Goal: Task Accomplishment & Management: Complete application form

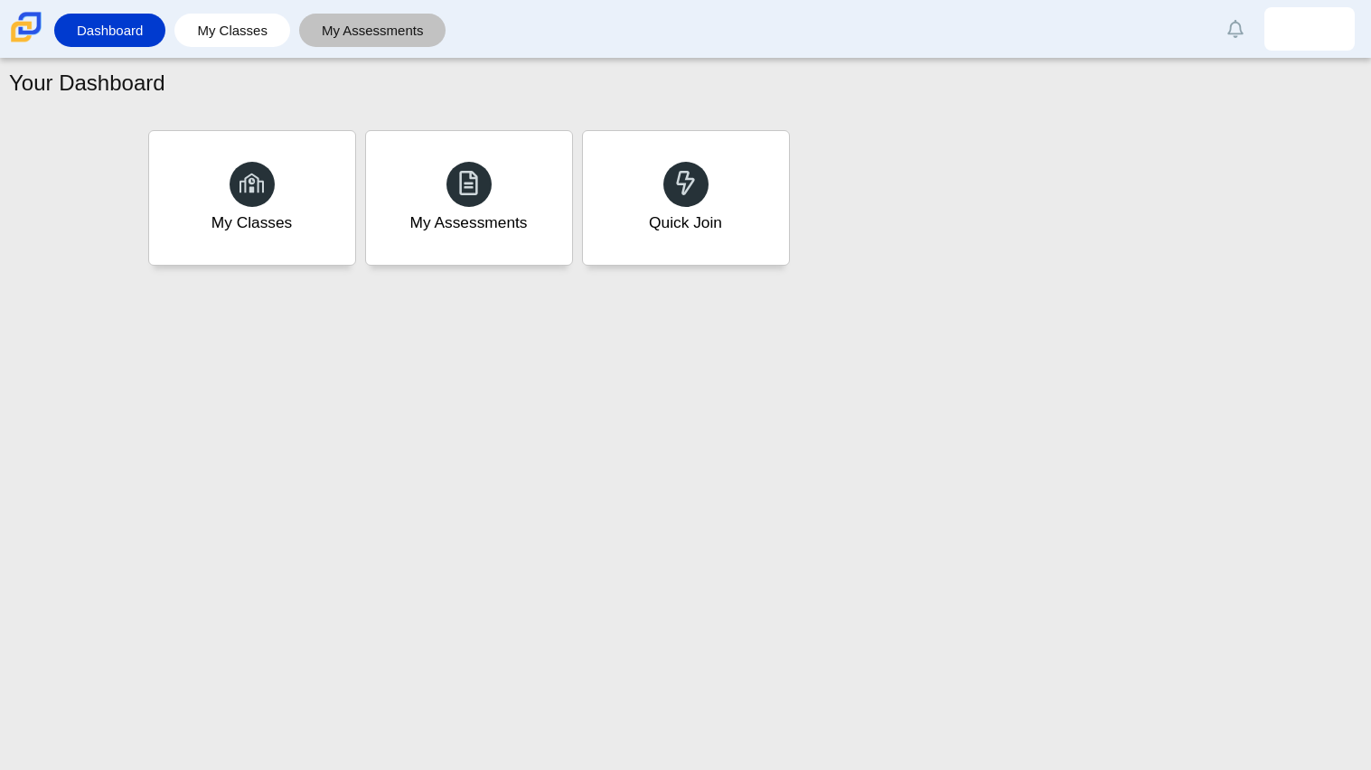
click at [362, 42] on link "My Assessments" at bounding box center [372, 30] width 129 height 33
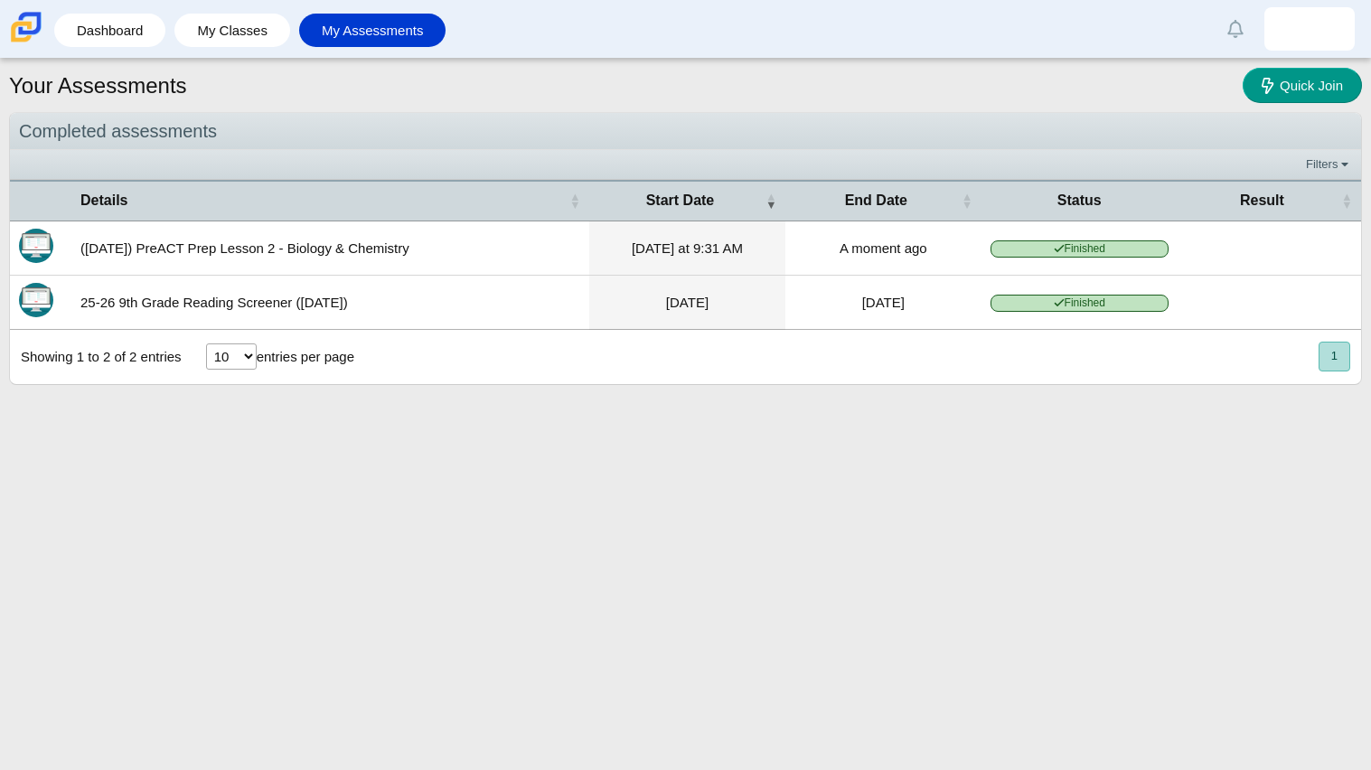
click at [239, 48] on li "My Classes" at bounding box center [236, 30] width 125 height 41
click at [234, 42] on link "My Classes" at bounding box center [232, 30] width 98 height 33
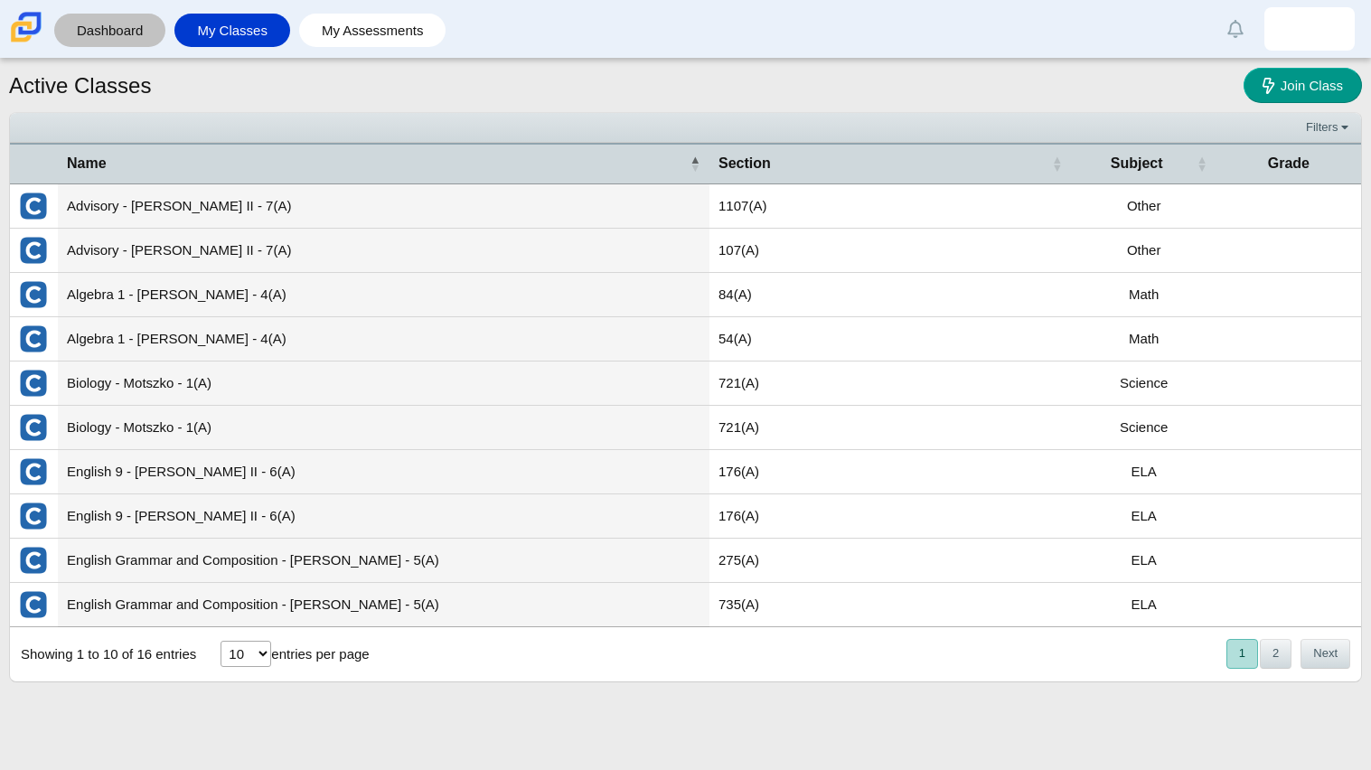
click at [134, 21] on link "Dashboard" at bounding box center [109, 30] width 93 height 33
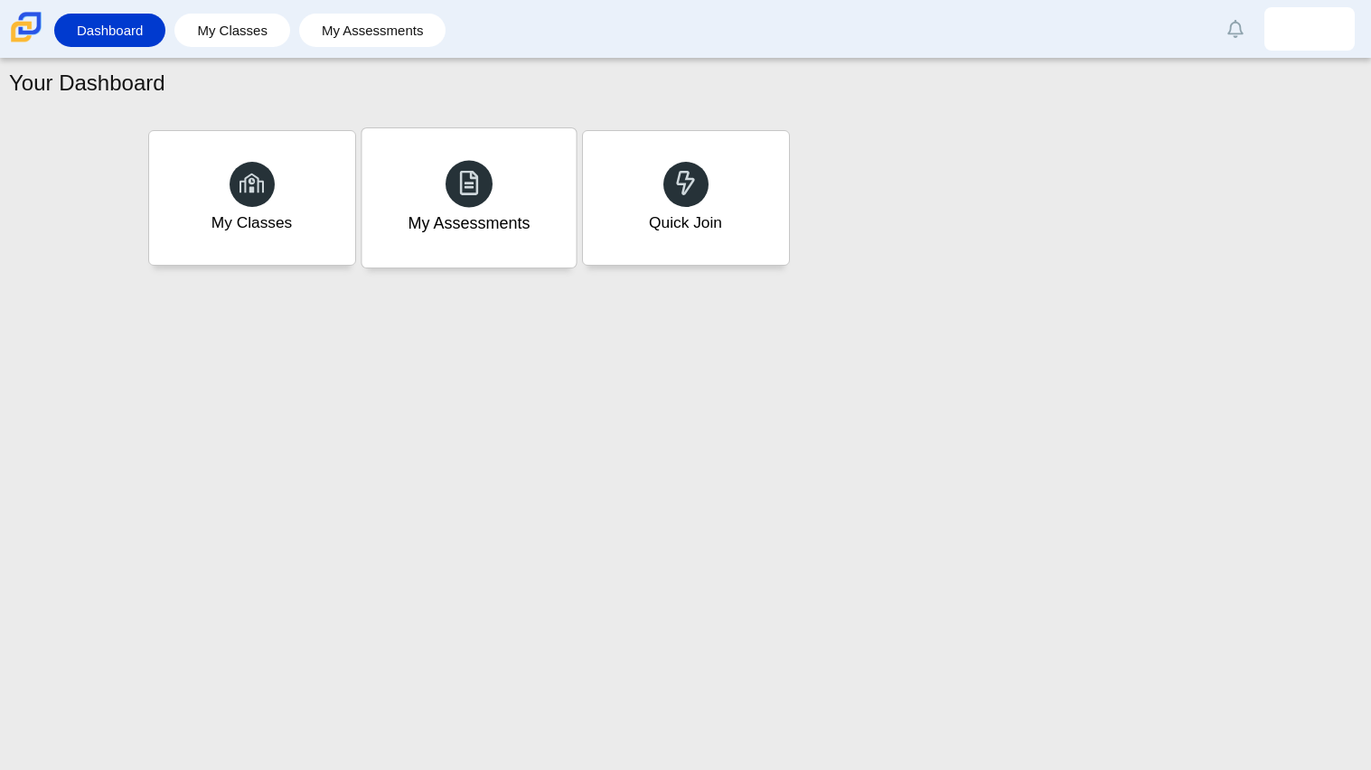
click at [464, 163] on div at bounding box center [468, 183] width 47 height 47
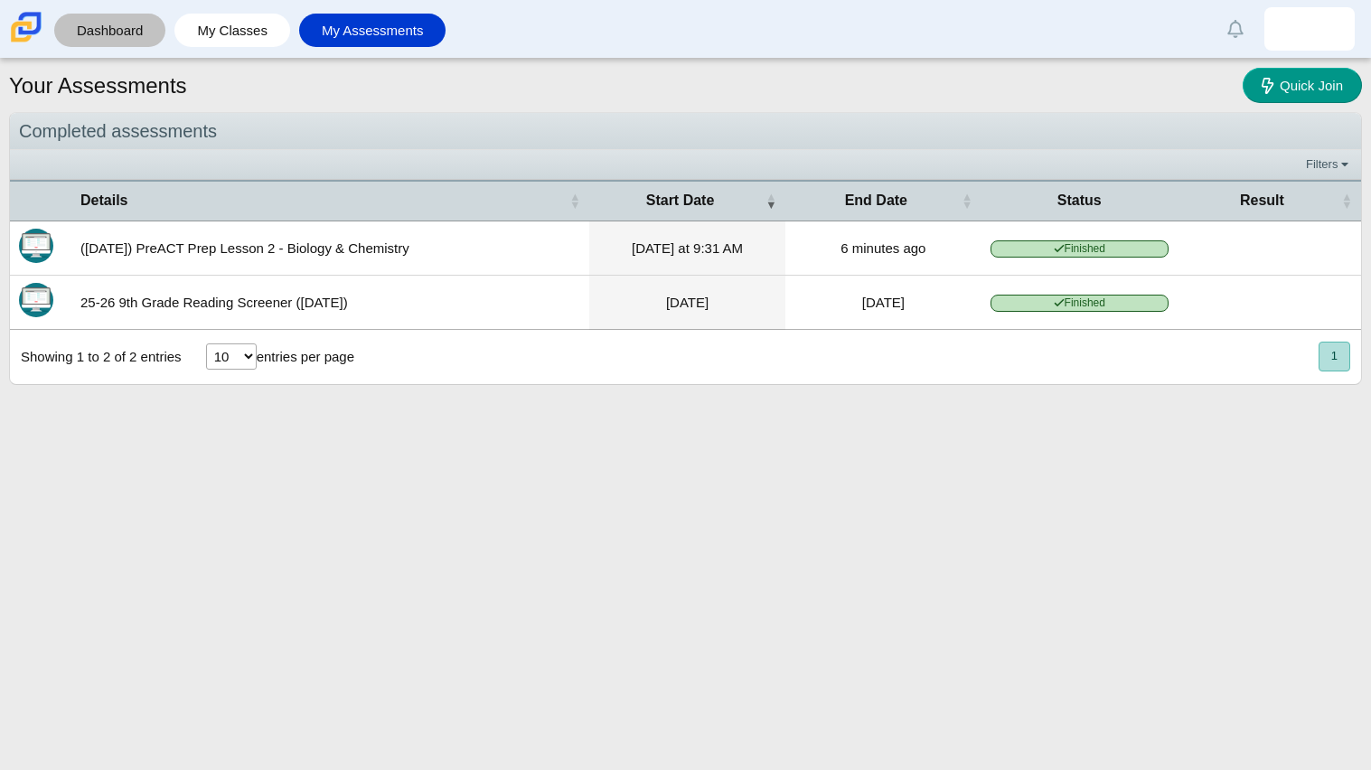
click at [118, 19] on link "Dashboard" at bounding box center [109, 30] width 93 height 33
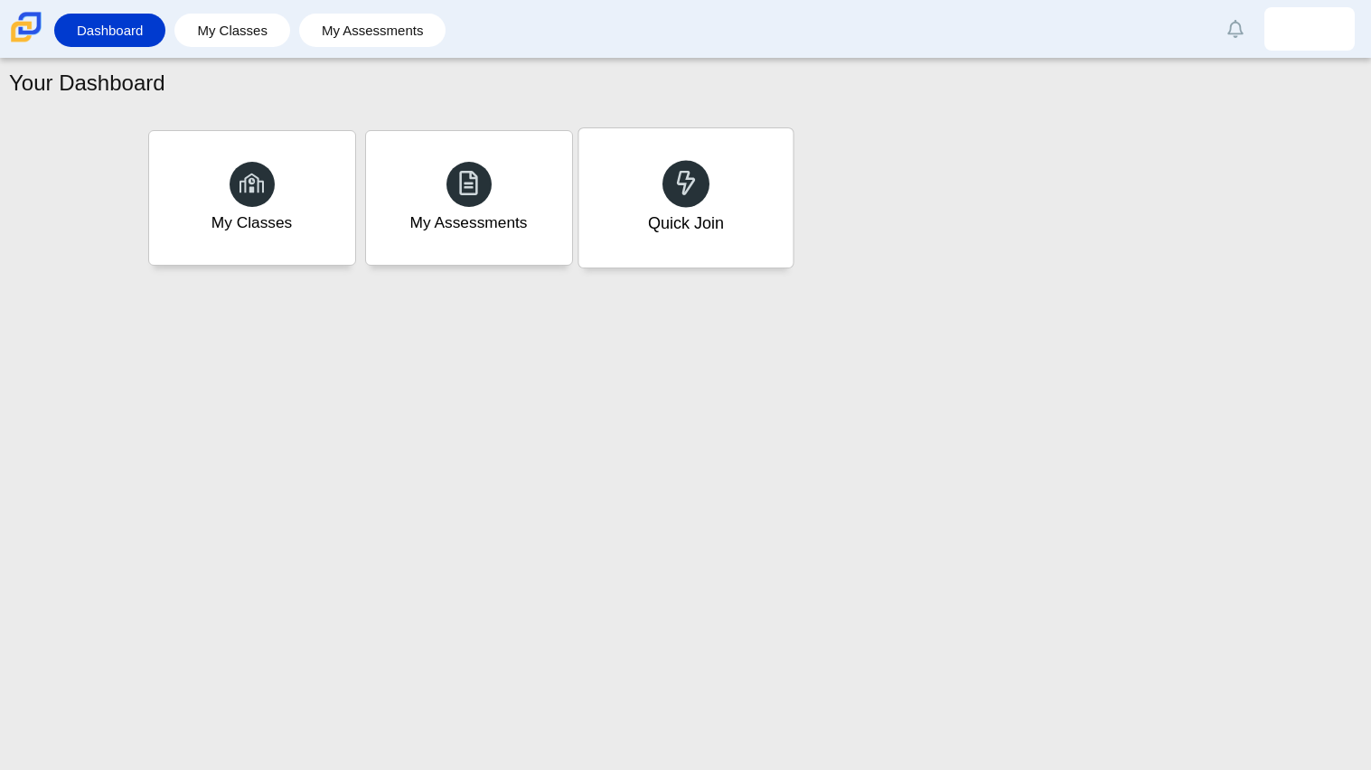
click at [675, 249] on div "Quick Join" at bounding box center [685, 197] width 214 height 139
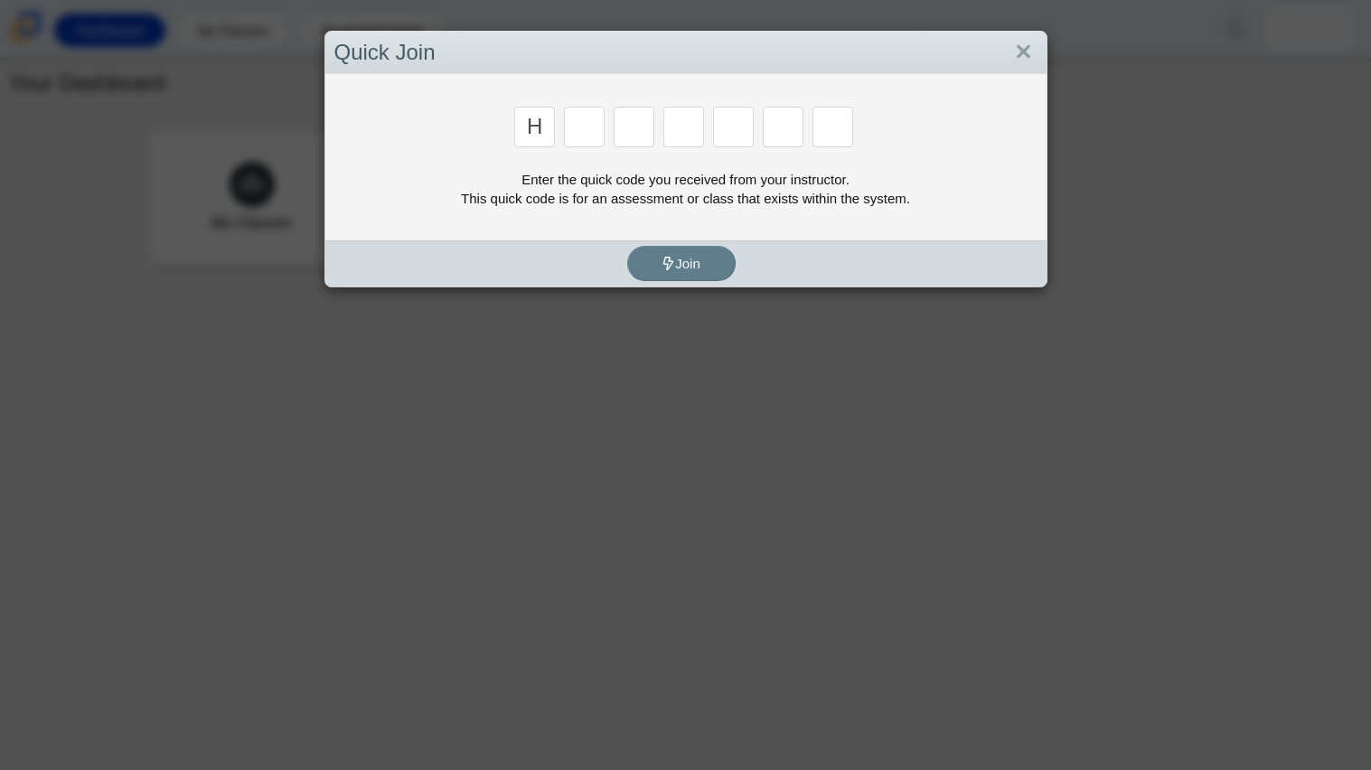
type input "H"
type input "C"
type input "D"
type input "G"
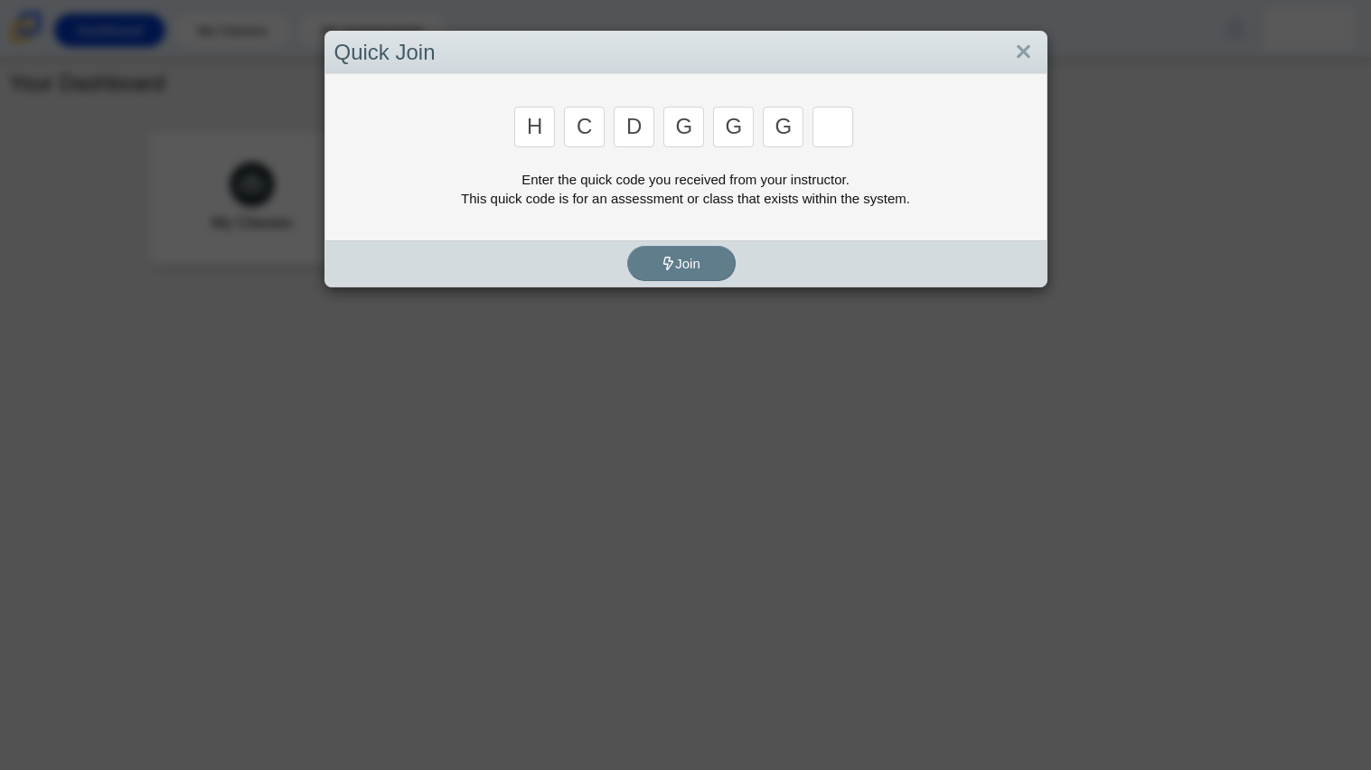
type input "G"
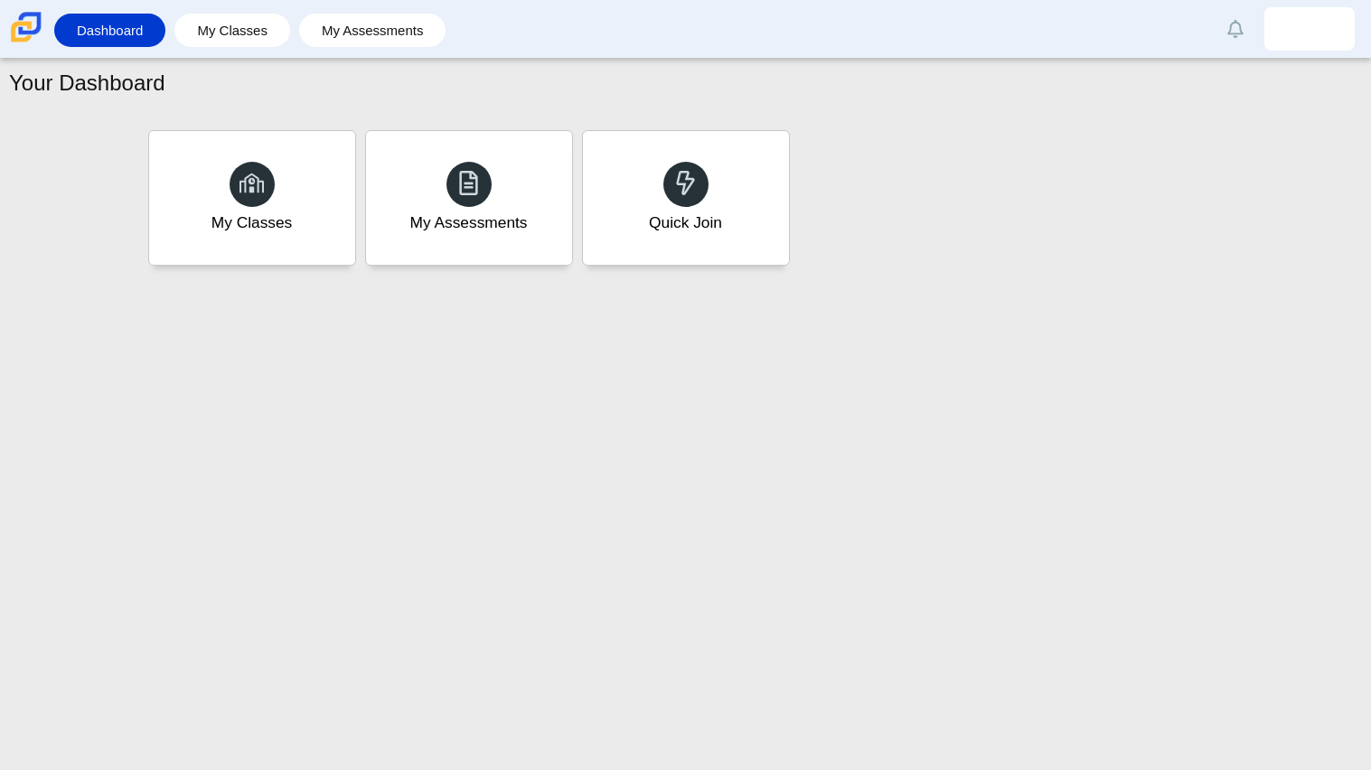
type input "H"
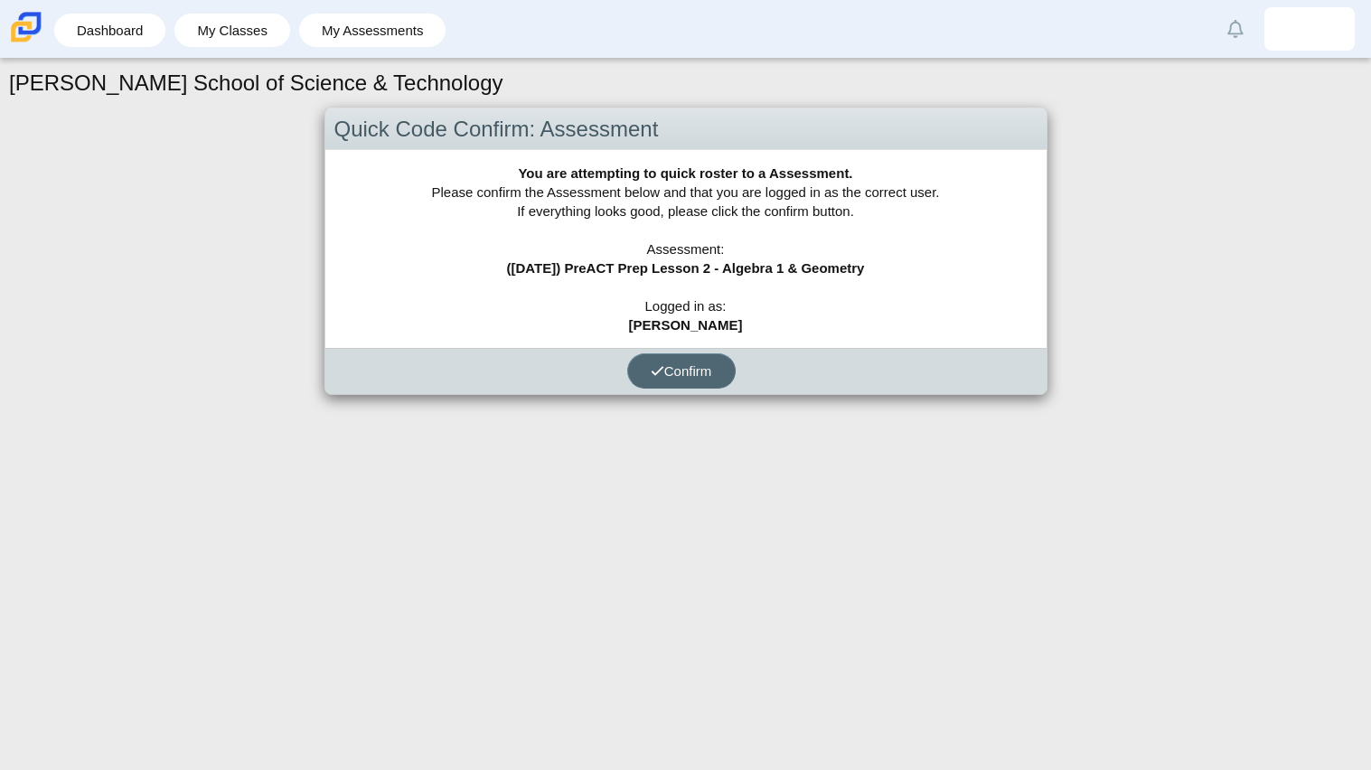
click at [687, 381] on button "Confirm" at bounding box center [681, 370] width 108 height 35
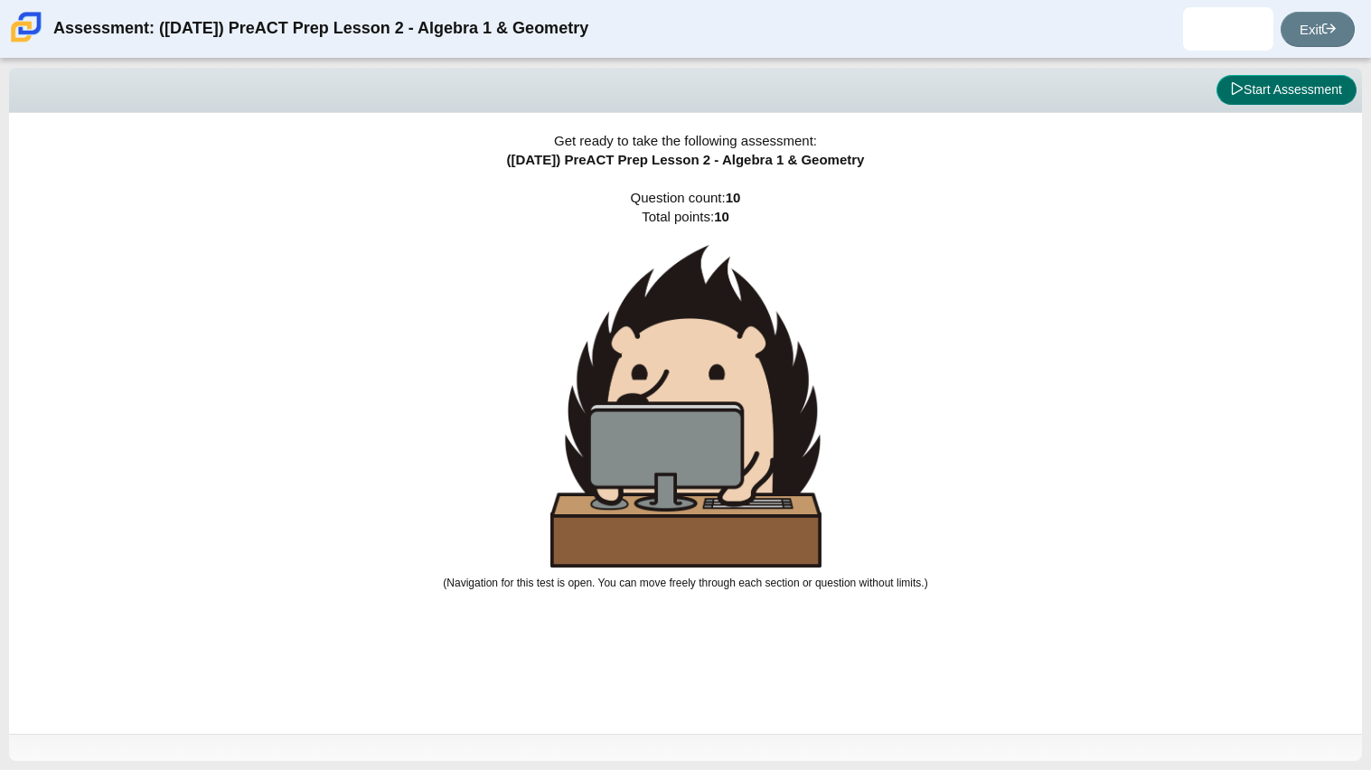
click at [1285, 97] on button "Start Assessment" at bounding box center [1286, 90] width 140 height 31
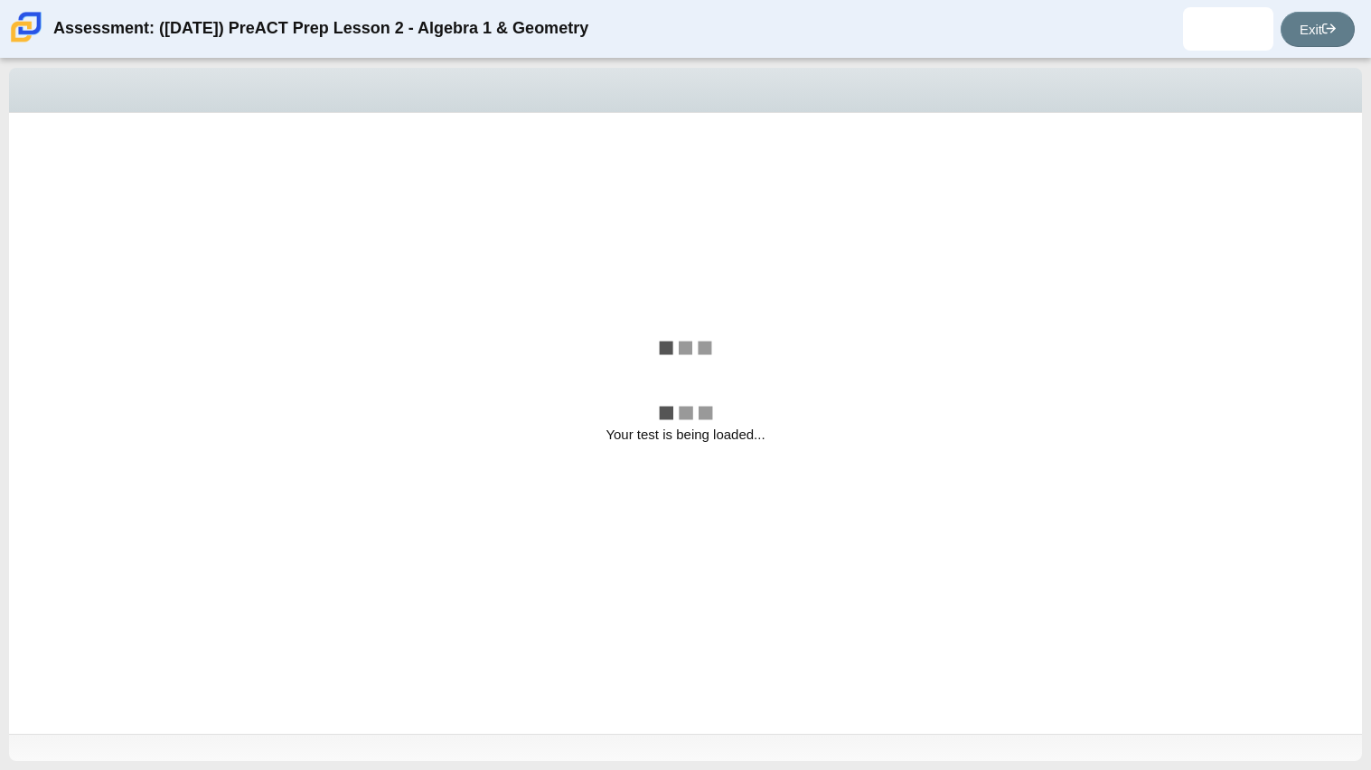
select select "bbf5d072-3e0b-44c4-9a12-6e7c9033f65b"
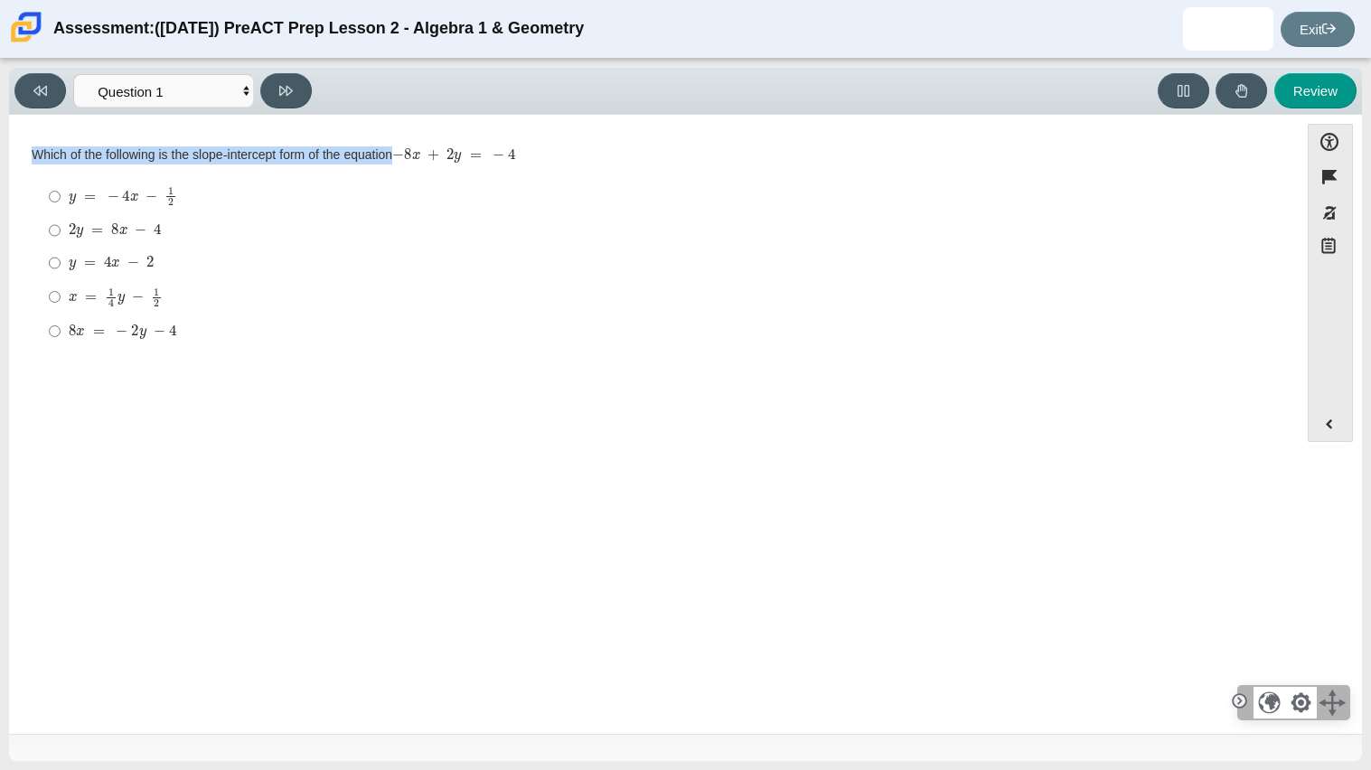
drag, startPoint x: 28, startPoint y: 148, endPoint x: 235, endPoint y: 264, distance: 237.0
click at [235, 264] on div "Question Which of the following is the slope-intercept form of the equation − 8…" at bounding box center [653, 251] width 1271 height 219
click at [288, 275] on label "y = 4 x − 2 y = 4 x − 2" at bounding box center [655, 263] width 1238 height 33
click at [61, 275] on input "y = 4 x − 2 y = 4 x − 2" at bounding box center [55, 263] width 12 height 33
radio input "true"
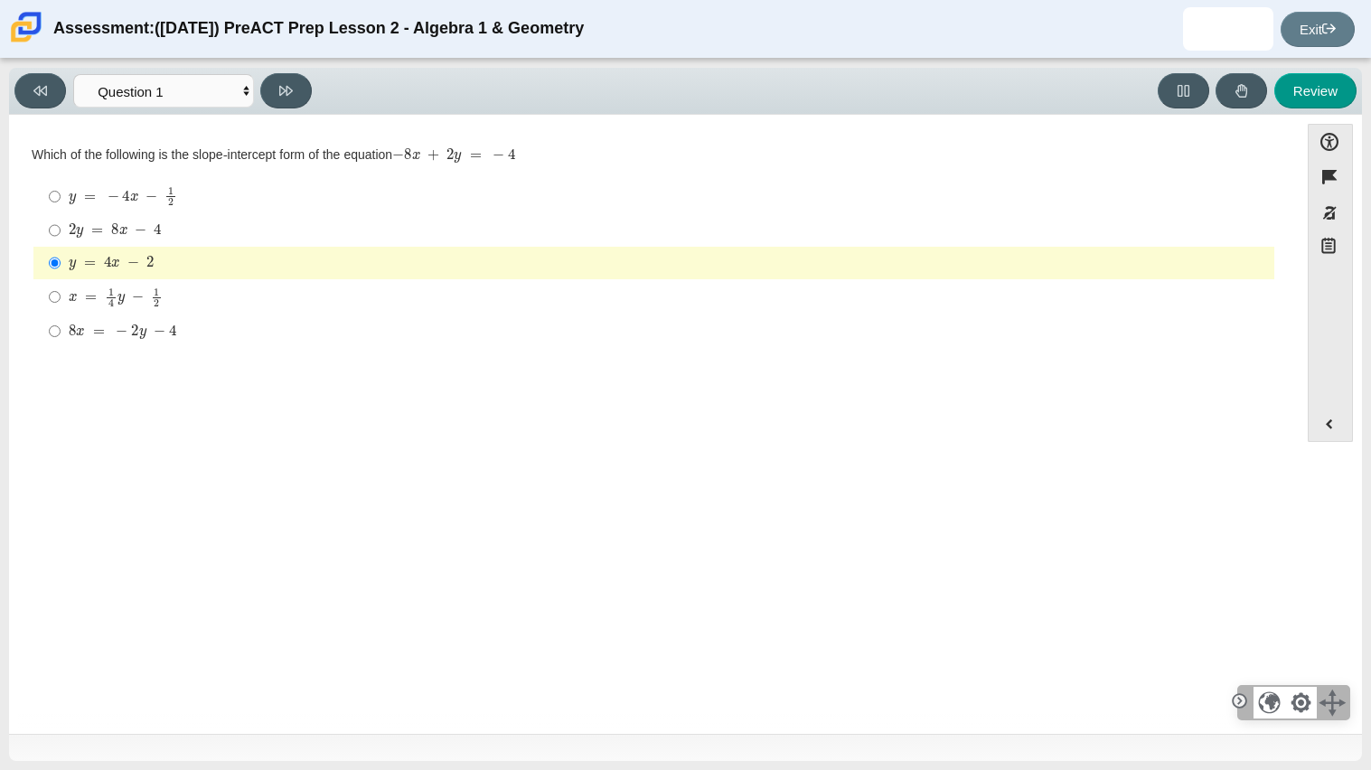
click at [297, 68] on div "Viewing Question 1 of 10 in Pacing Mode Questions Question 1 Question 2 Questio…" at bounding box center [685, 91] width 1353 height 47
click at [304, 92] on button at bounding box center [286, 90] width 52 height 35
select select "ed62e223-81bd-4cbf-ab48-ab975844bd1f"
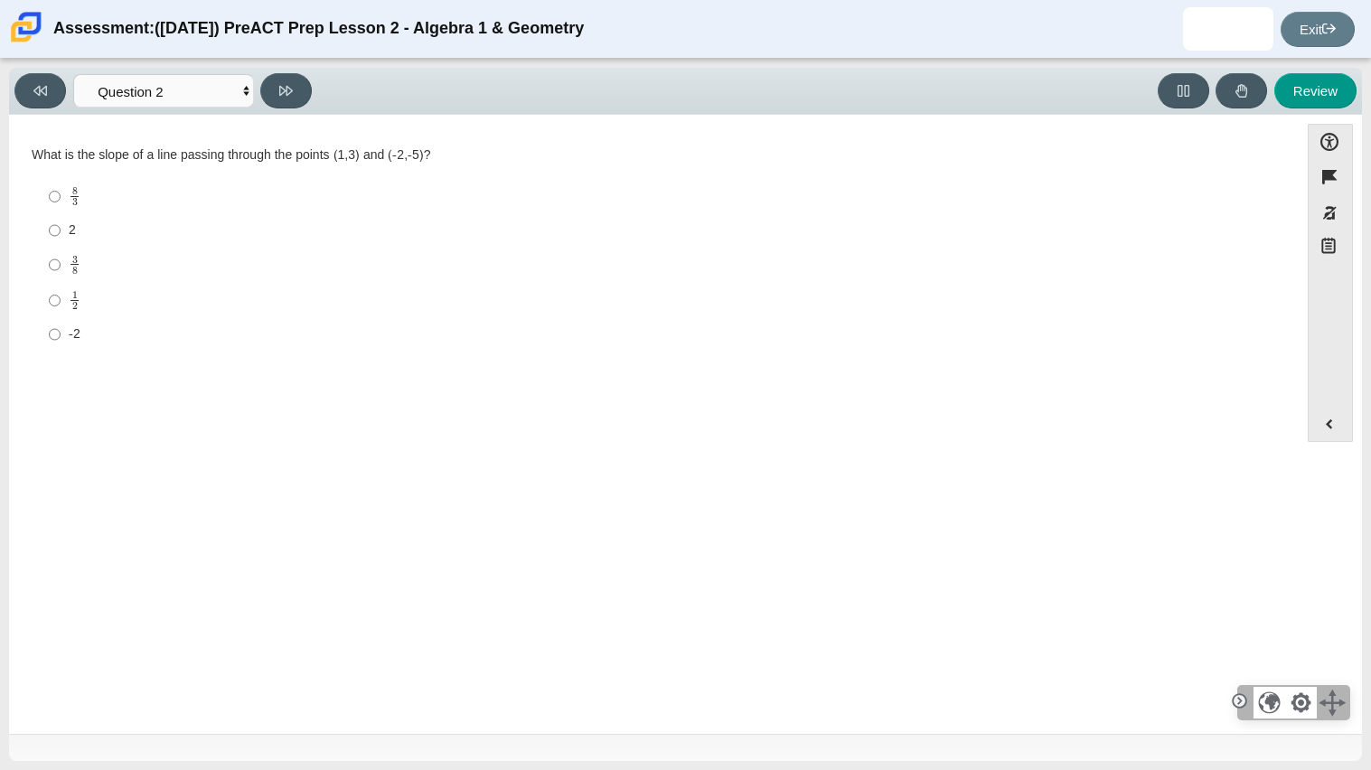
click at [72, 187] on mjx-c "Assessment items" at bounding box center [74, 190] width 5 height 7
click at [61, 187] on input "8 3 8 thirds" at bounding box center [55, 196] width 12 height 35
radio input "true"
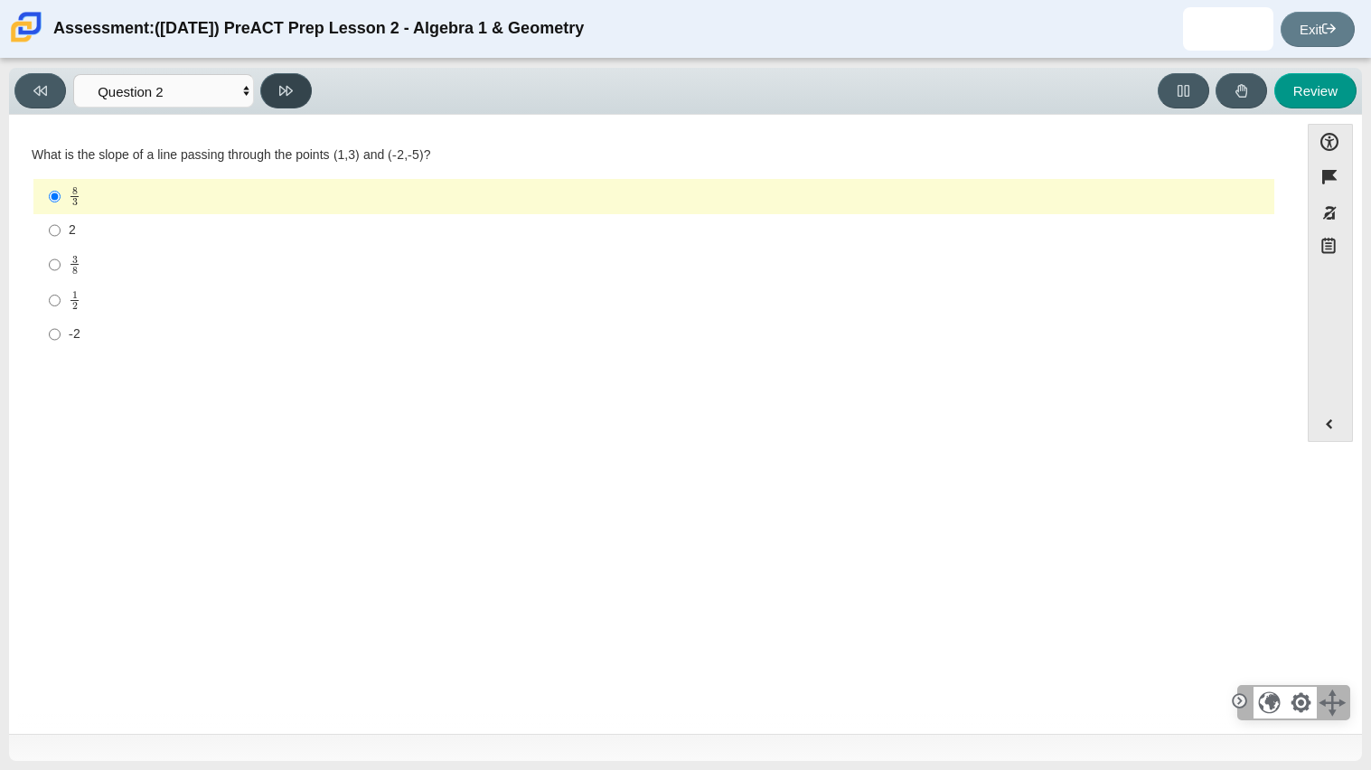
click at [295, 100] on button at bounding box center [286, 90] width 52 height 35
select select "97f4f5fa-a52e-4fed-af51-565bfcdf47cb"
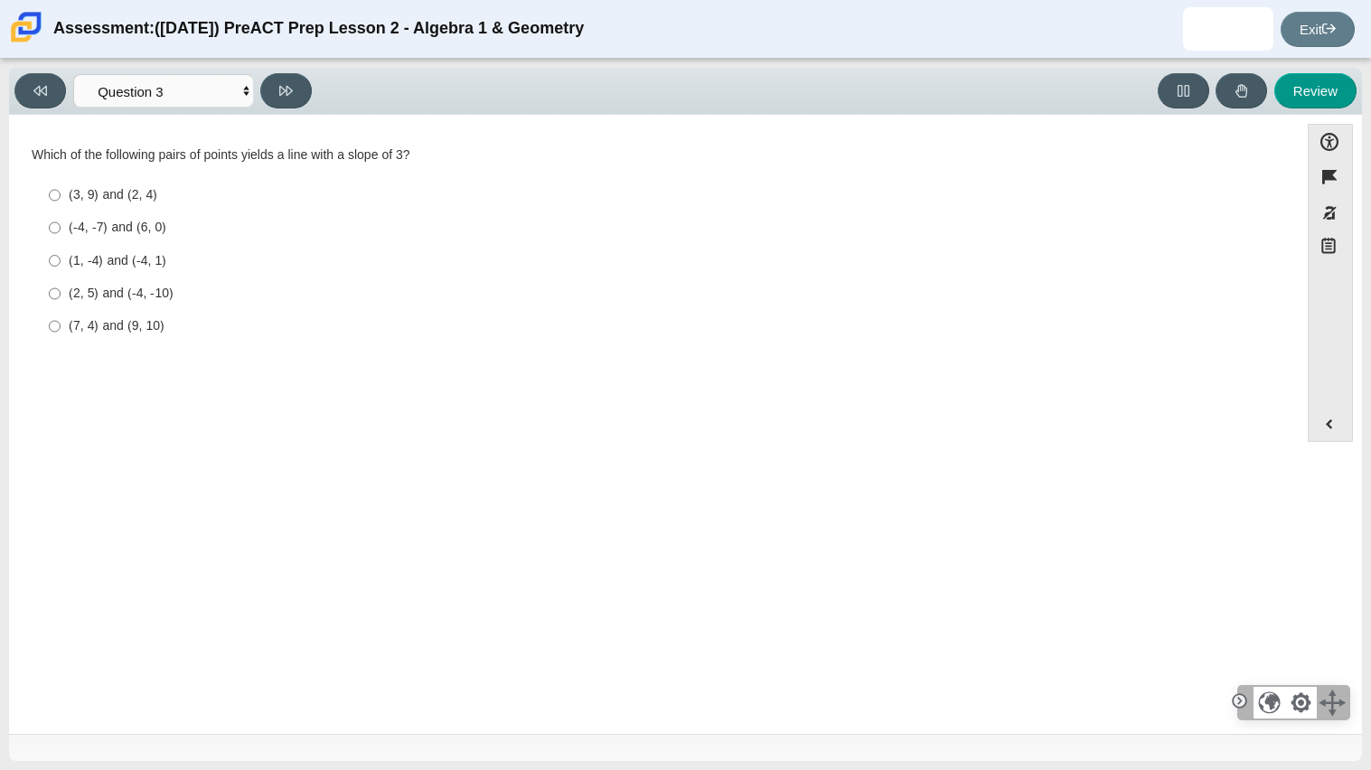
click at [74, 324] on div "(7, 4) and (9, 10)" at bounding box center [668, 326] width 1198 height 18
click at [61, 324] on input "(7, 4) and (9, 10) (7, 4) and (9, 10)" at bounding box center [55, 326] width 12 height 33
radio input "true"
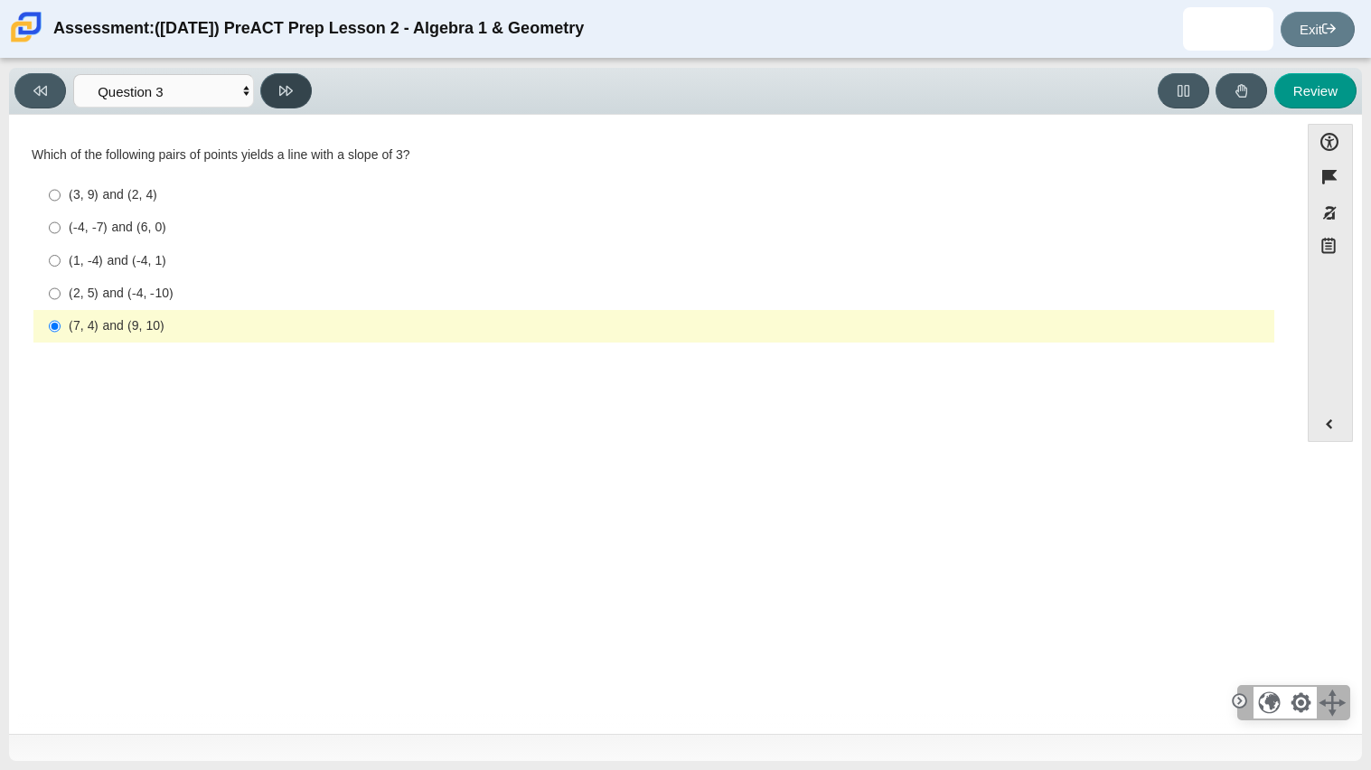
click at [295, 89] on button at bounding box center [286, 90] width 52 height 35
select select "89427bb7-e313-4f00-988f-8b8255897029"
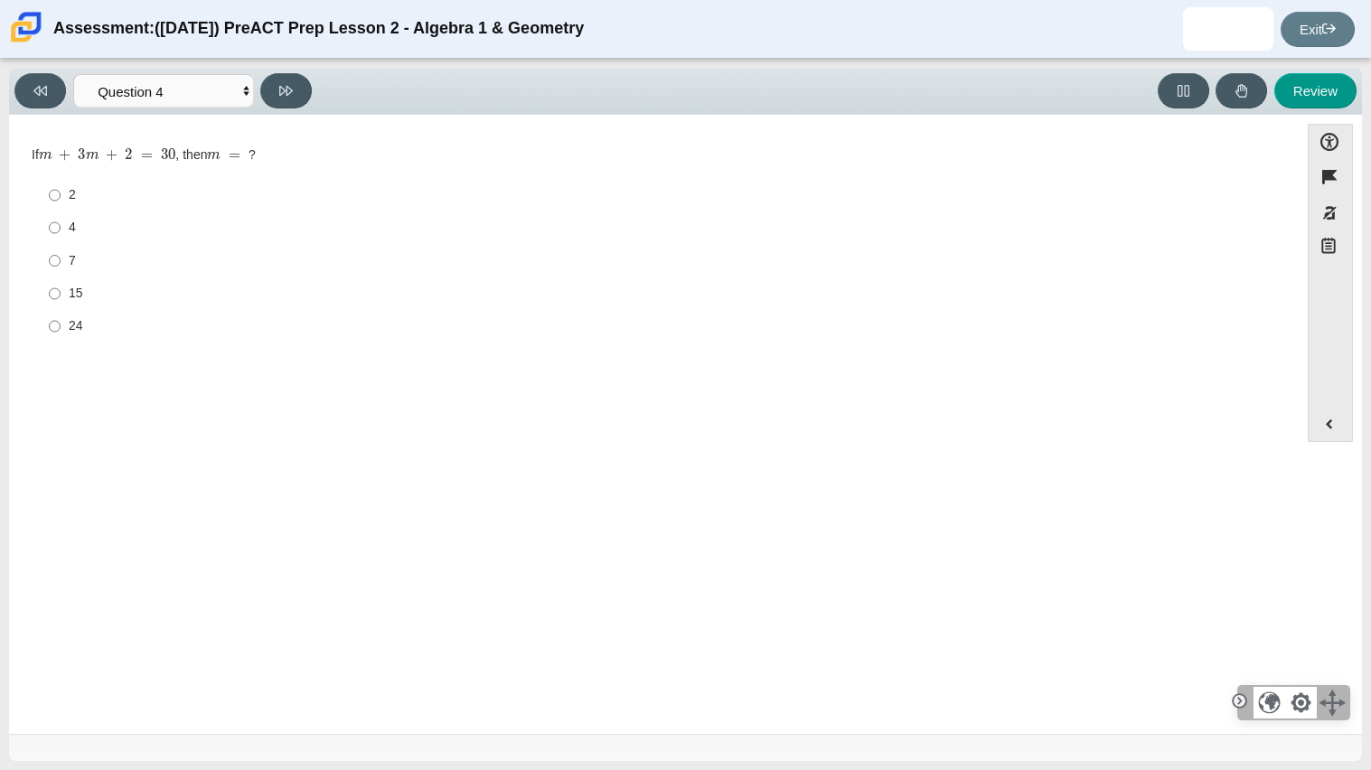
click at [45, 264] on label "7 7" at bounding box center [655, 260] width 1238 height 33
click at [49, 264] on input "7 7" at bounding box center [55, 260] width 12 height 33
radio input "true"
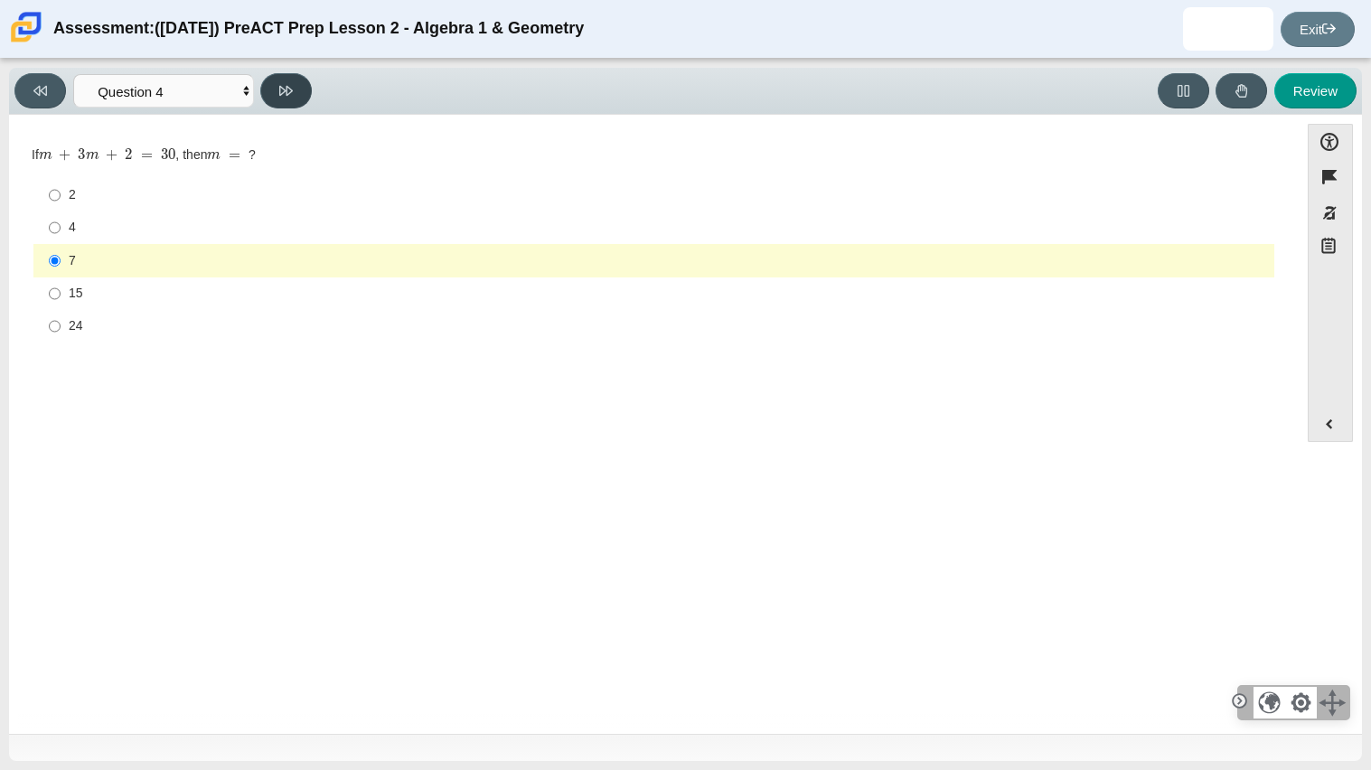
click at [281, 105] on button at bounding box center [286, 90] width 52 height 35
select select "489dcffd-4e6a-49cf-a9d6-ad1d4a911a4e"
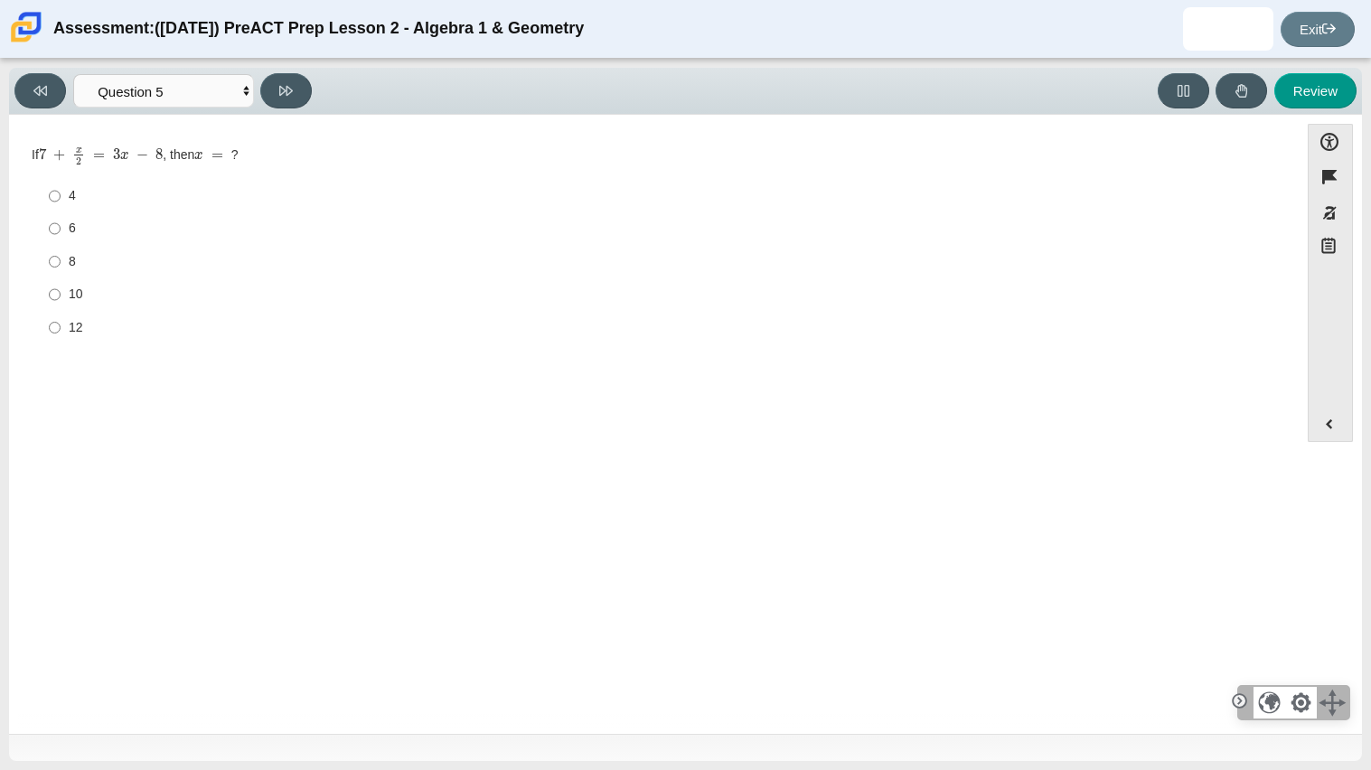
click at [498, 303] on div "10" at bounding box center [668, 295] width 1198 height 18
click at [61, 303] on input "10 10" at bounding box center [55, 294] width 12 height 33
radio input "true"
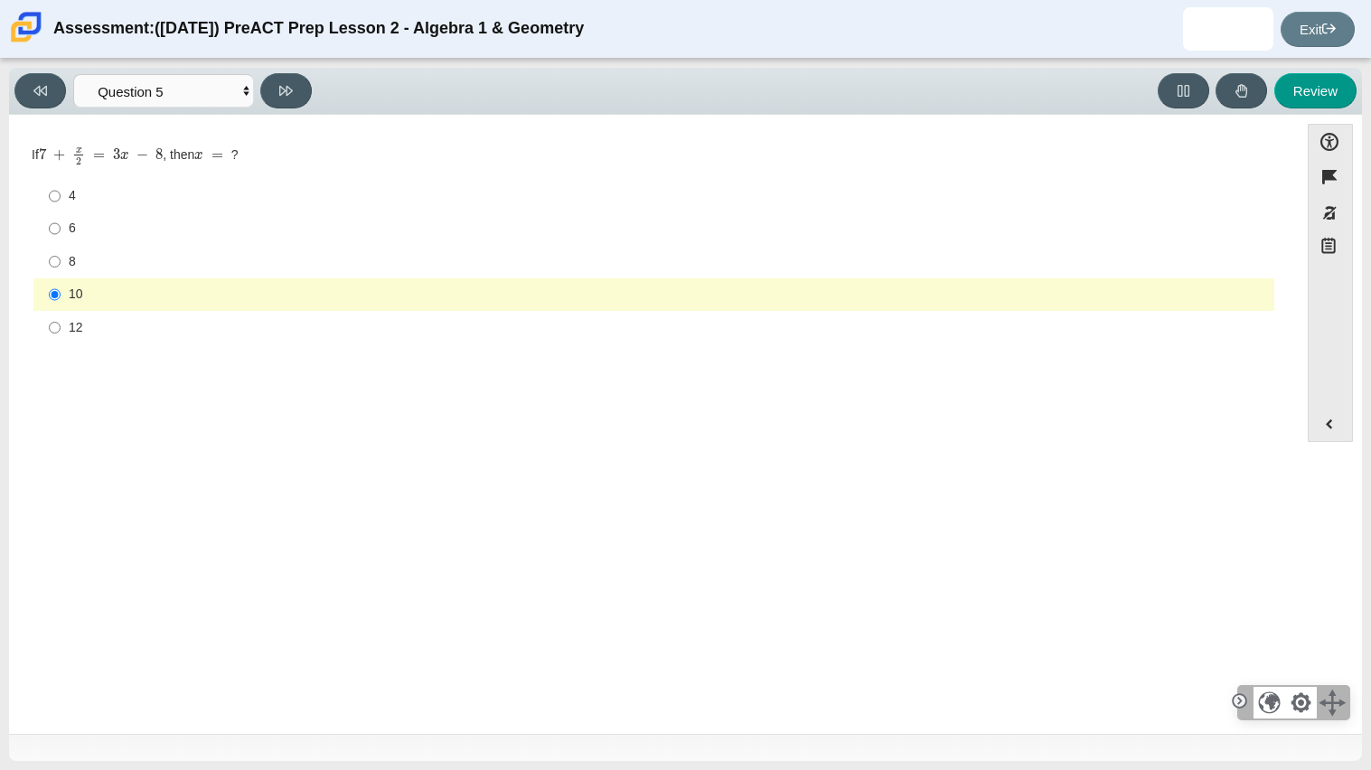
click at [155, 227] on div "6" at bounding box center [668, 229] width 1198 height 18
click at [61, 227] on input "6 6" at bounding box center [55, 228] width 12 height 33
radio input "true"
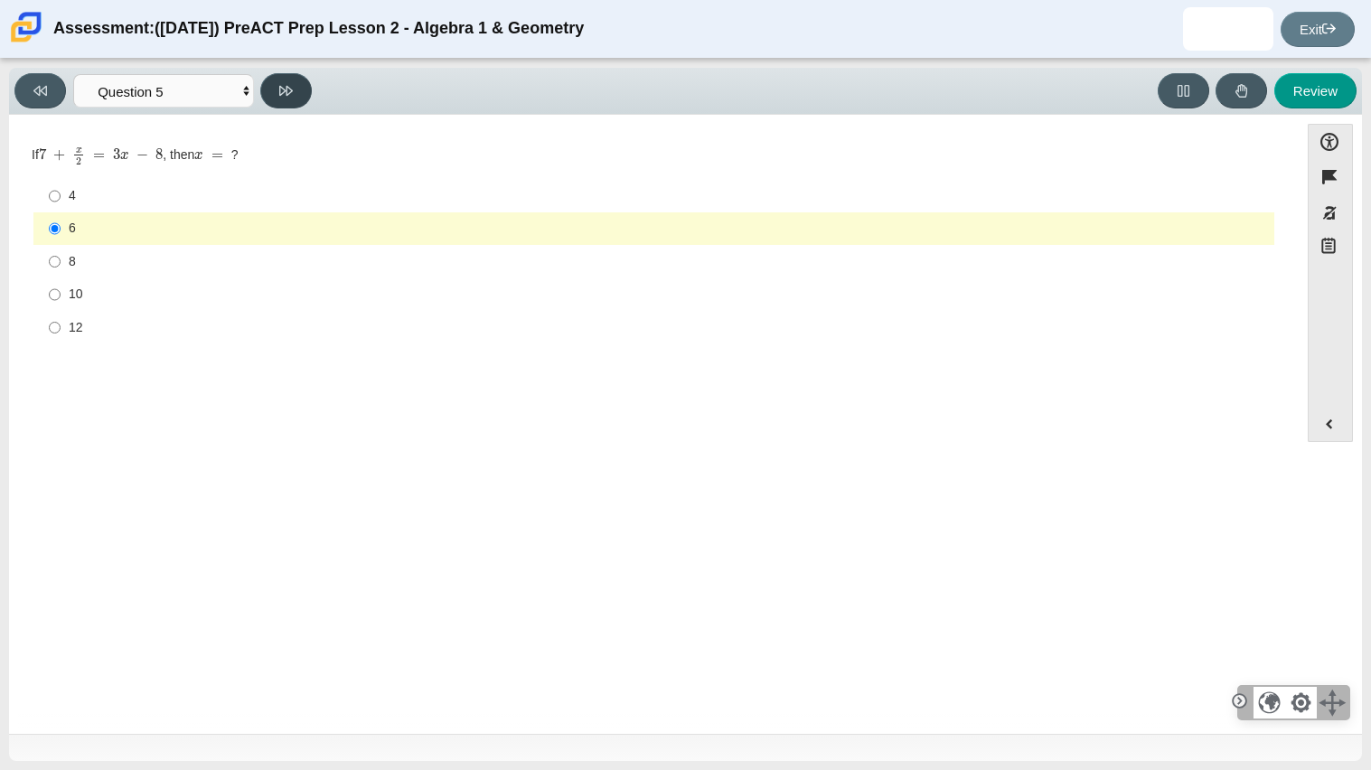
click at [298, 94] on button at bounding box center [286, 90] width 52 height 35
select select "210571de-36a6-4d8e-a361-ceff8ef801dc"
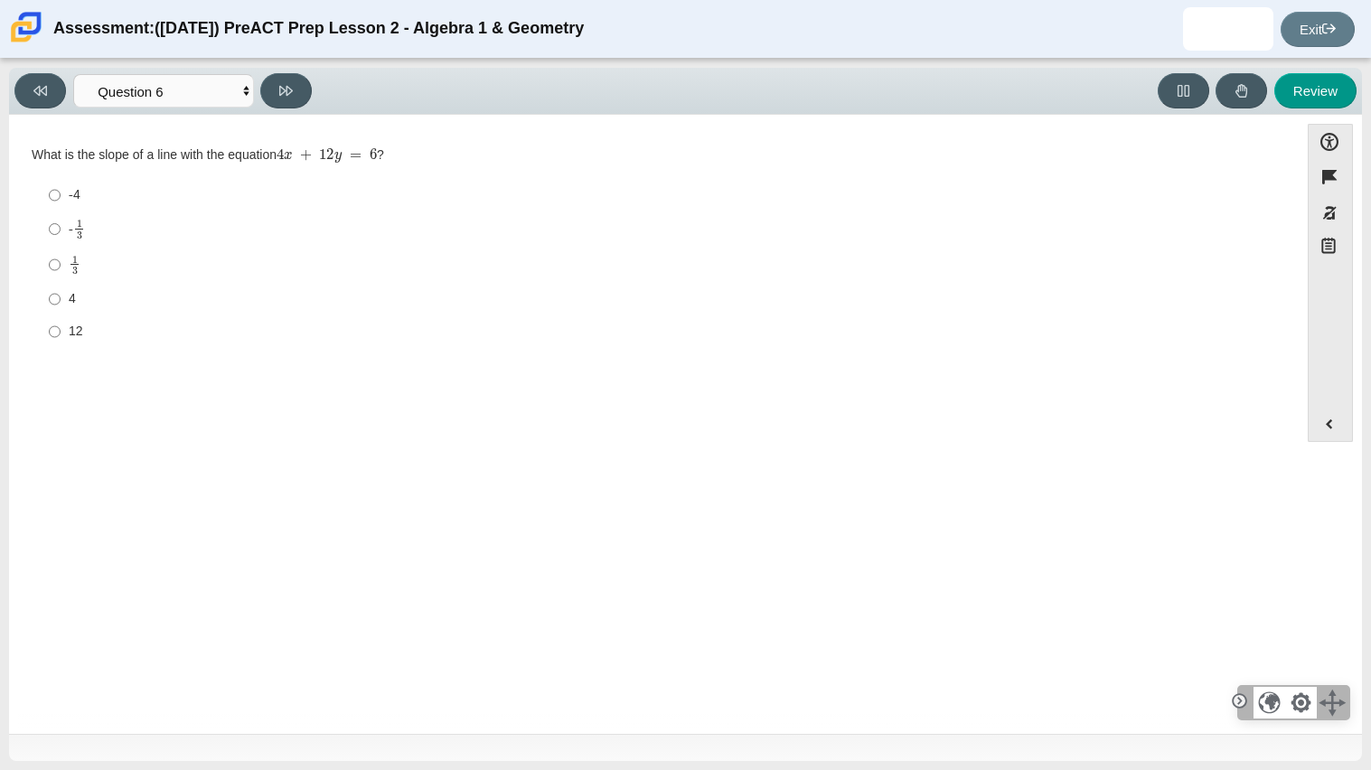
click at [73, 239] on mjx-math "Assessment items" at bounding box center [79, 229] width 12 height 21
click at [61, 239] on input "- 1 3 -1 third" at bounding box center [55, 228] width 12 height 35
radio input "true"
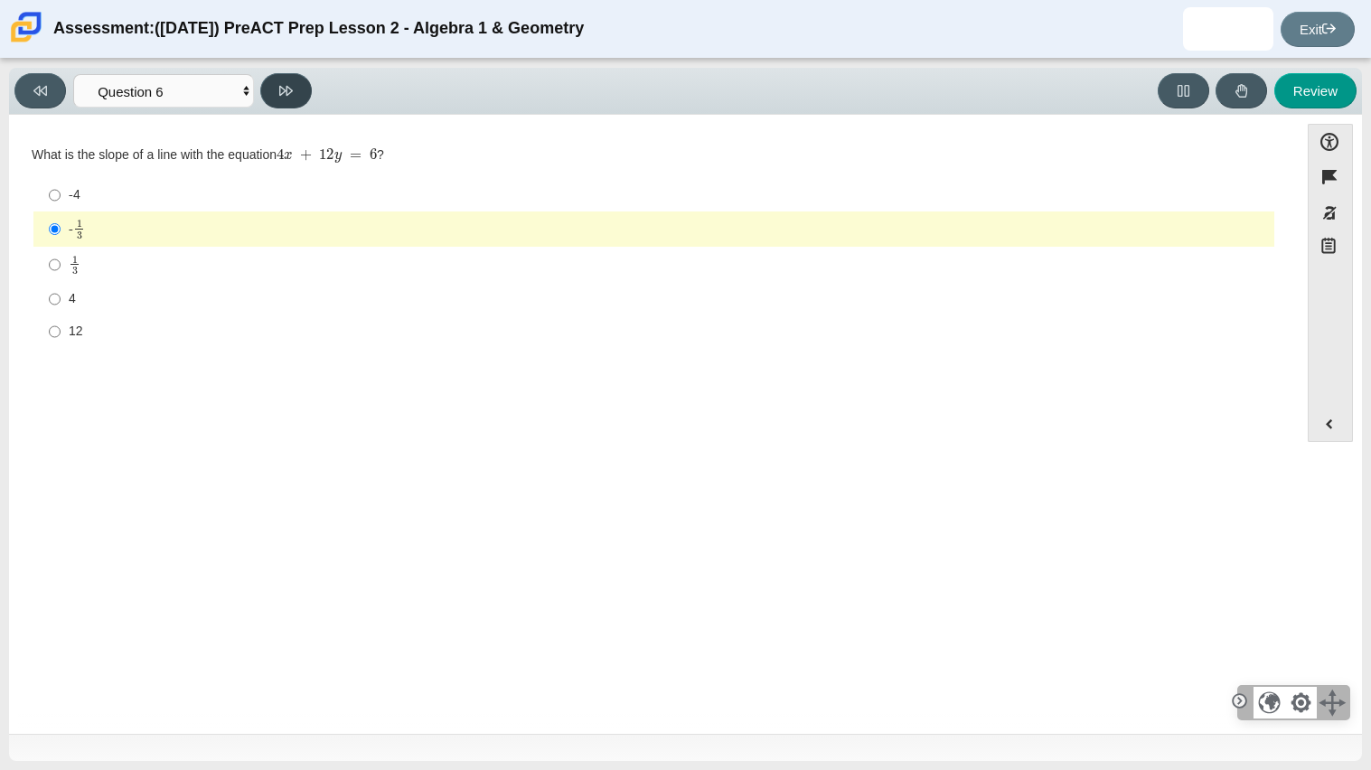
click at [284, 84] on icon at bounding box center [286, 91] width 14 height 14
select select "ec95ace6-bebc-42b8-9428-40567494d4da"
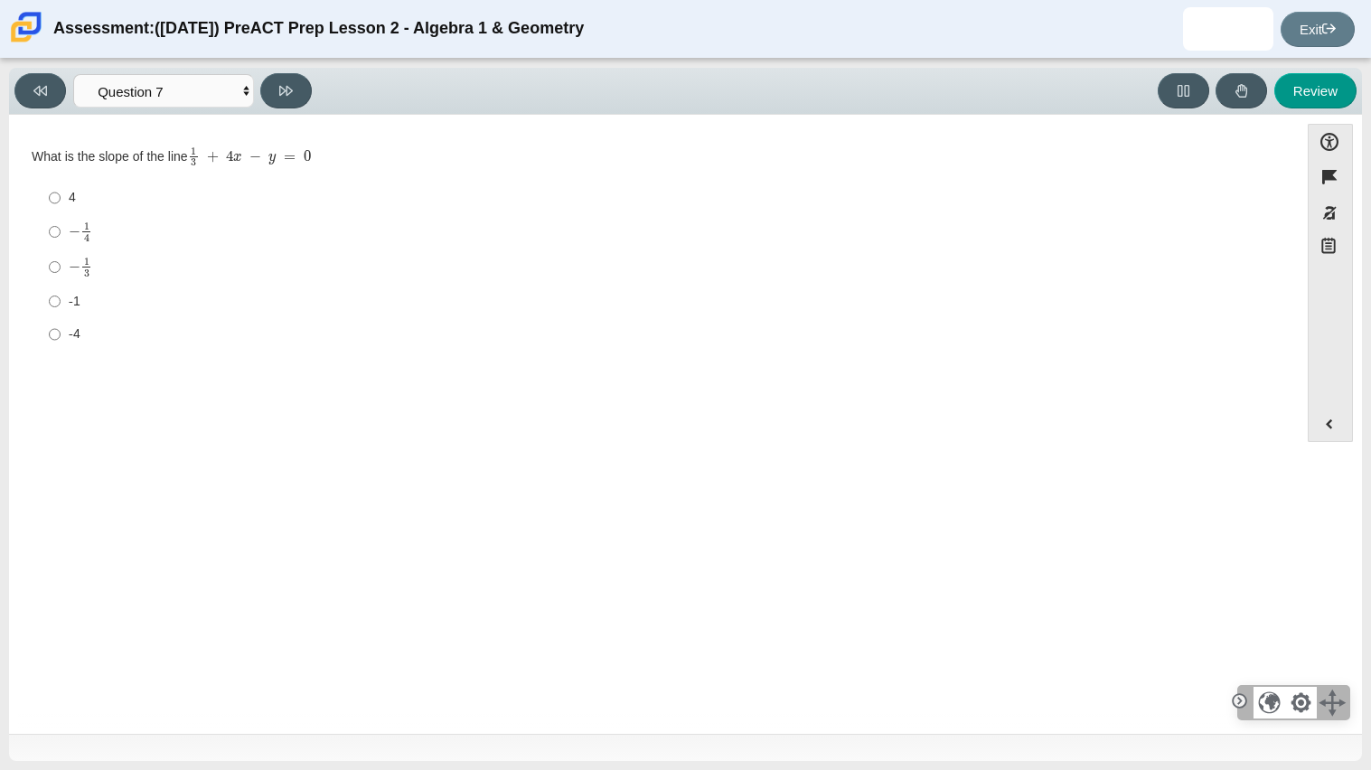
click at [44, 190] on label "4 4" at bounding box center [655, 198] width 1238 height 33
click at [49, 190] on input "4 4" at bounding box center [55, 198] width 12 height 33
radio input "true"
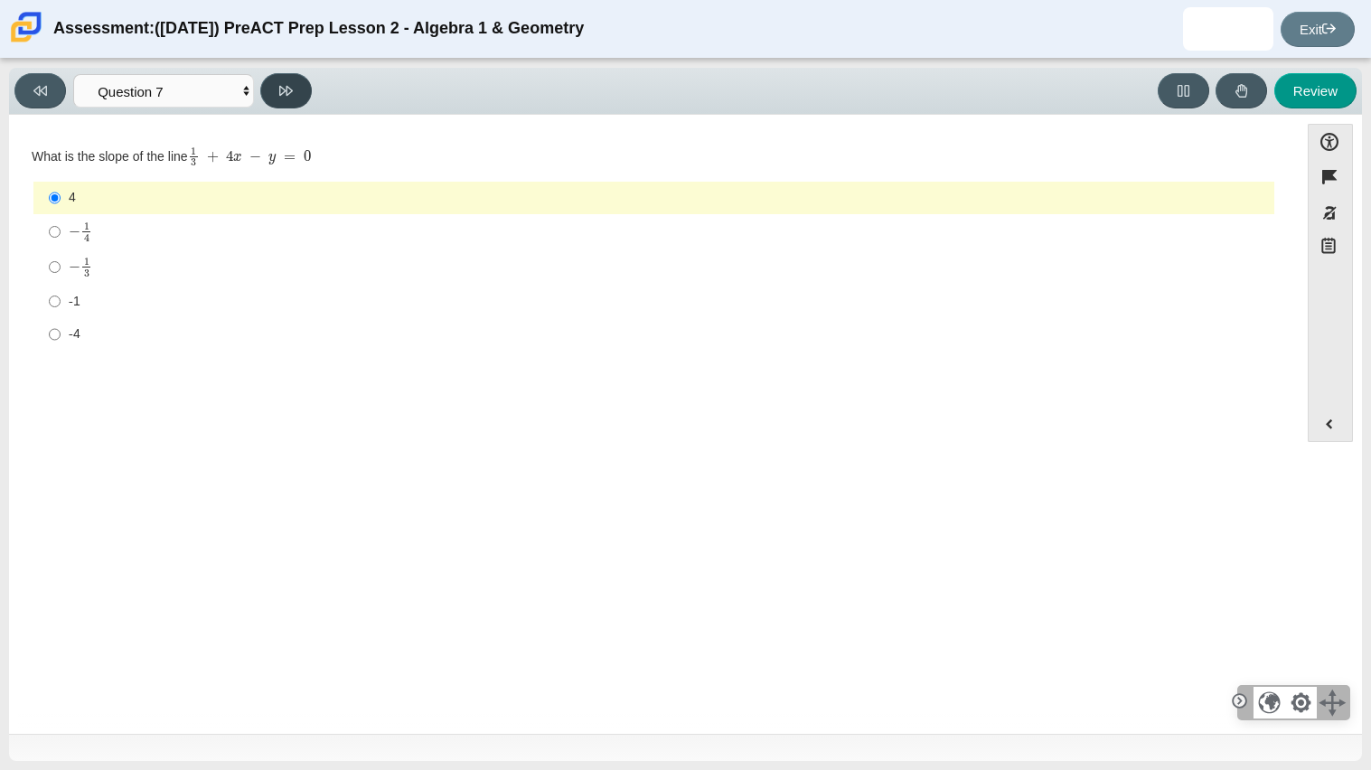
click at [295, 84] on button at bounding box center [286, 90] width 52 height 35
select select "ce81fe10-bf29-4b5e-8bd7-4f47f2fed4d8"
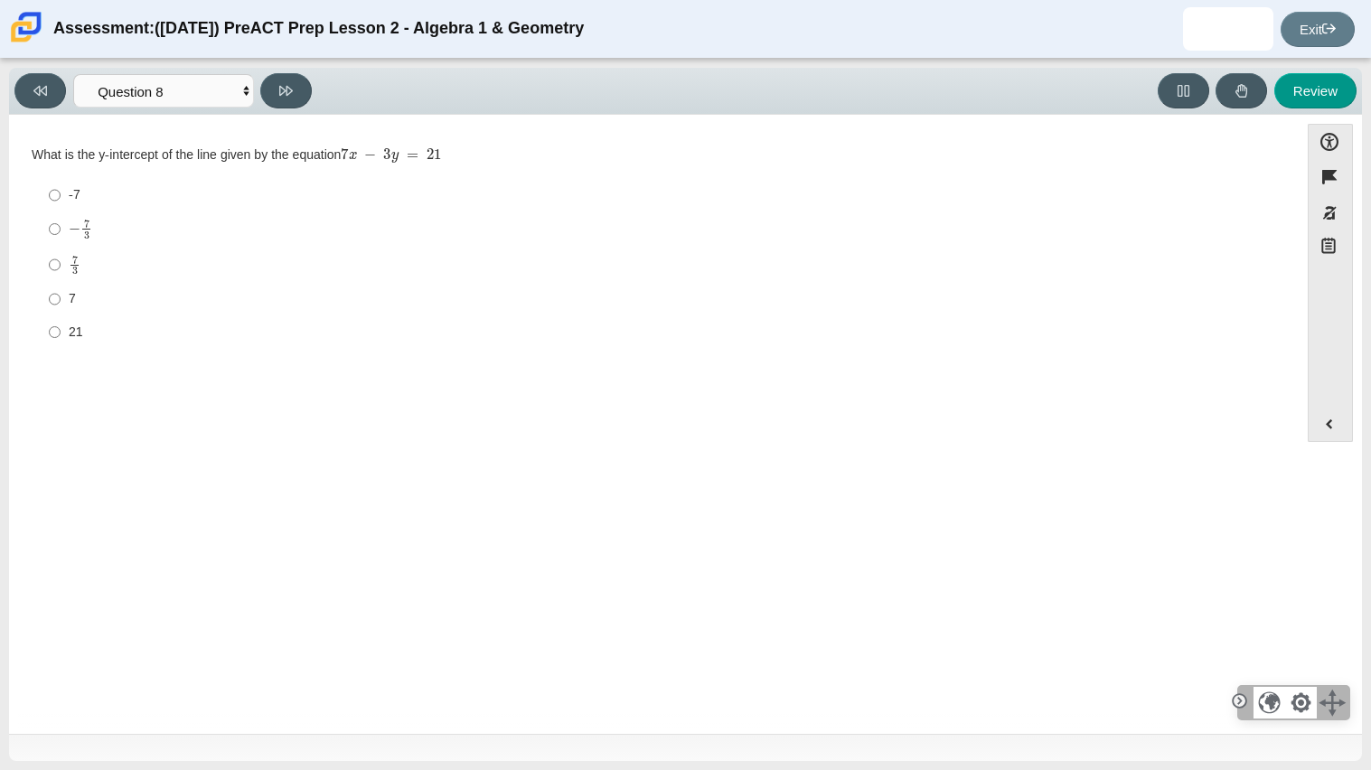
click at [68, 204] on label "-7 -7" at bounding box center [655, 195] width 1238 height 33
click at [61, 204] on input "-7 -7" at bounding box center [55, 195] width 12 height 33
radio input "true"
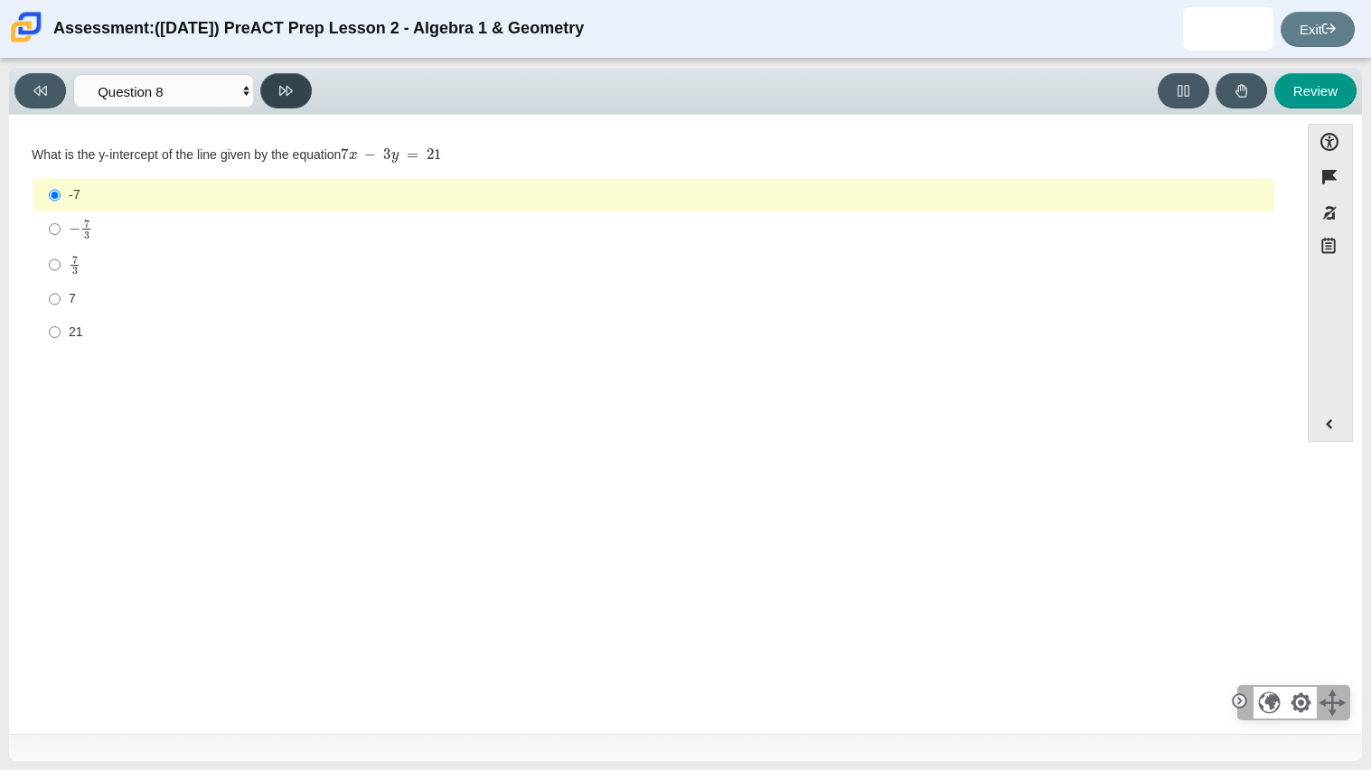
click at [297, 92] on button at bounding box center [286, 90] width 52 height 35
select select "14773eaf-2ca1-47ae-afe7-a624a56f34b3"
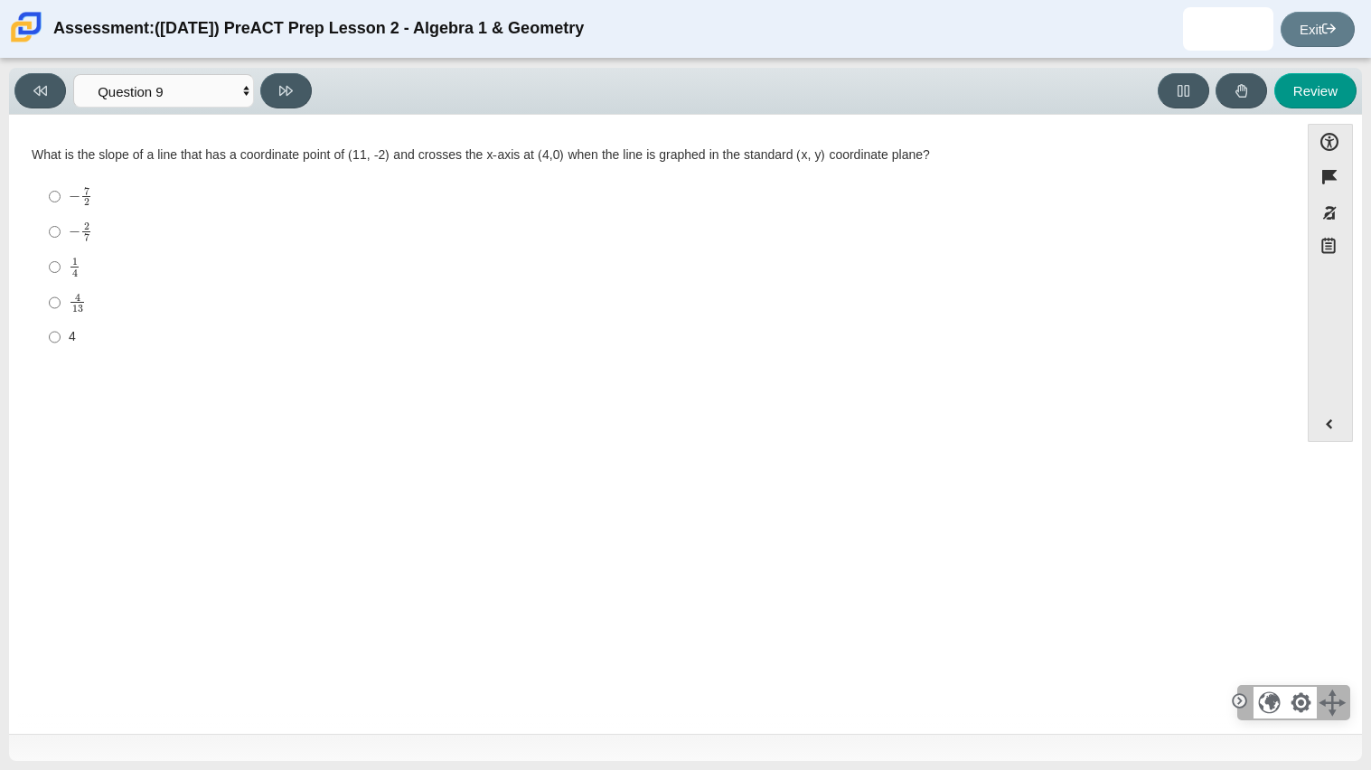
click at [88, 234] on mjx-c "Assessment items" at bounding box center [86, 236] width 5 height 7
click at [61, 234] on input "− 2 7 negative 2 sevenths" at bounding box center [55, 231] width 12 height 35
radio input "true"
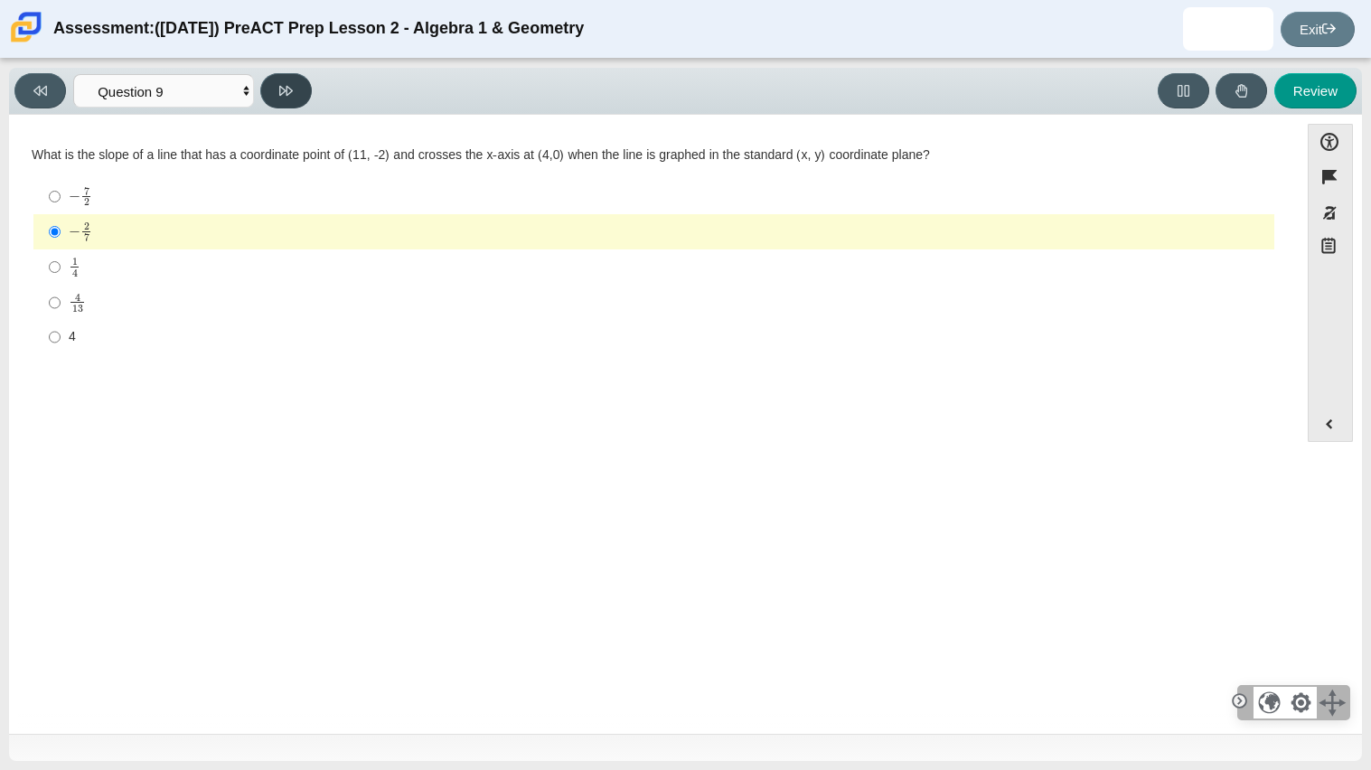
click at [285, 90] on icon at bounding box center [286, 91] width 14 height 14
select select "96b71634-eacb-4f7e-8aef-411727d9bcba"
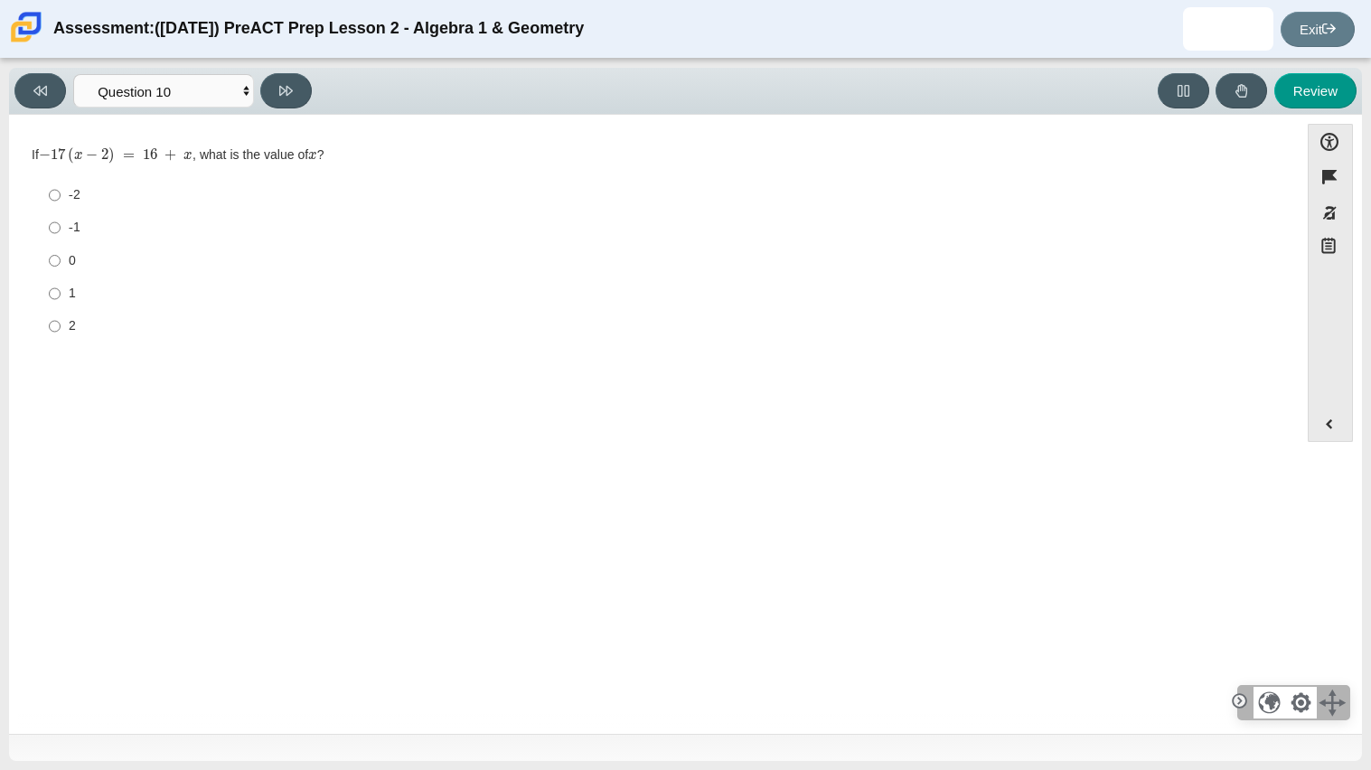
click at [65, 296] on label "1 1" at bounding box center [655, 293] width 1238 height 33
click at [61, 296] on input "1 1" at bounding box center [55, 293] width 12 height 33
radio input "true"
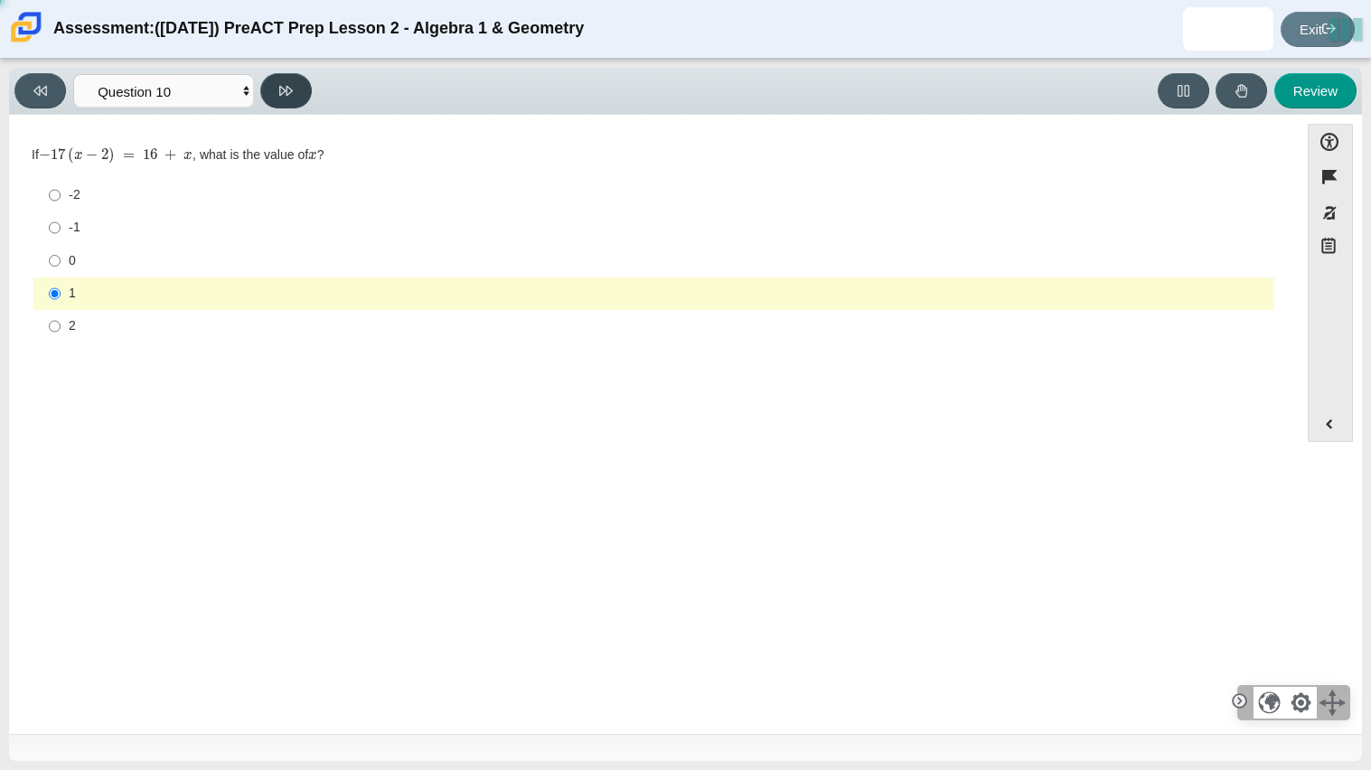
click at [294, 95] on button at bounding box center [286, 90] width 52 height 35
select select "review"
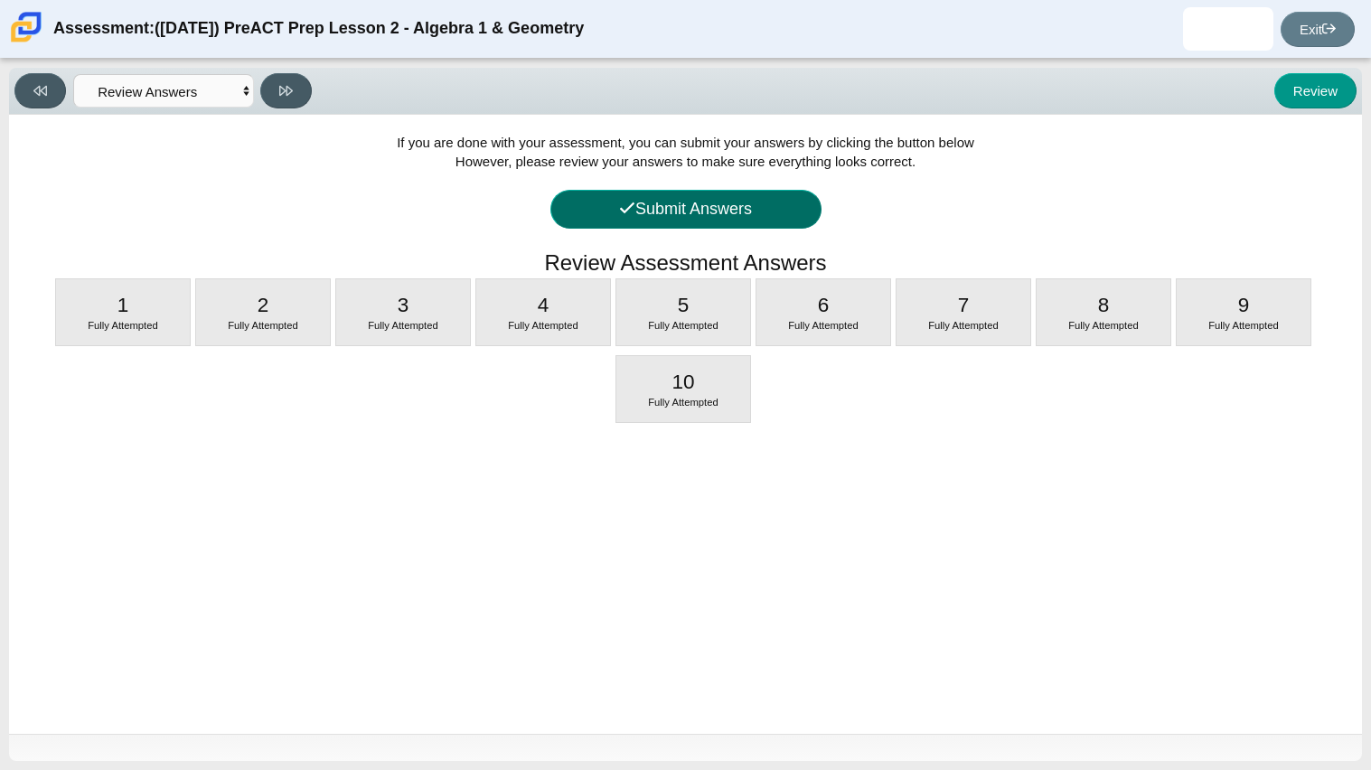
click at [751, 213] on button "Submit Answers" at bounding box center [685, 209] width 271 height 39
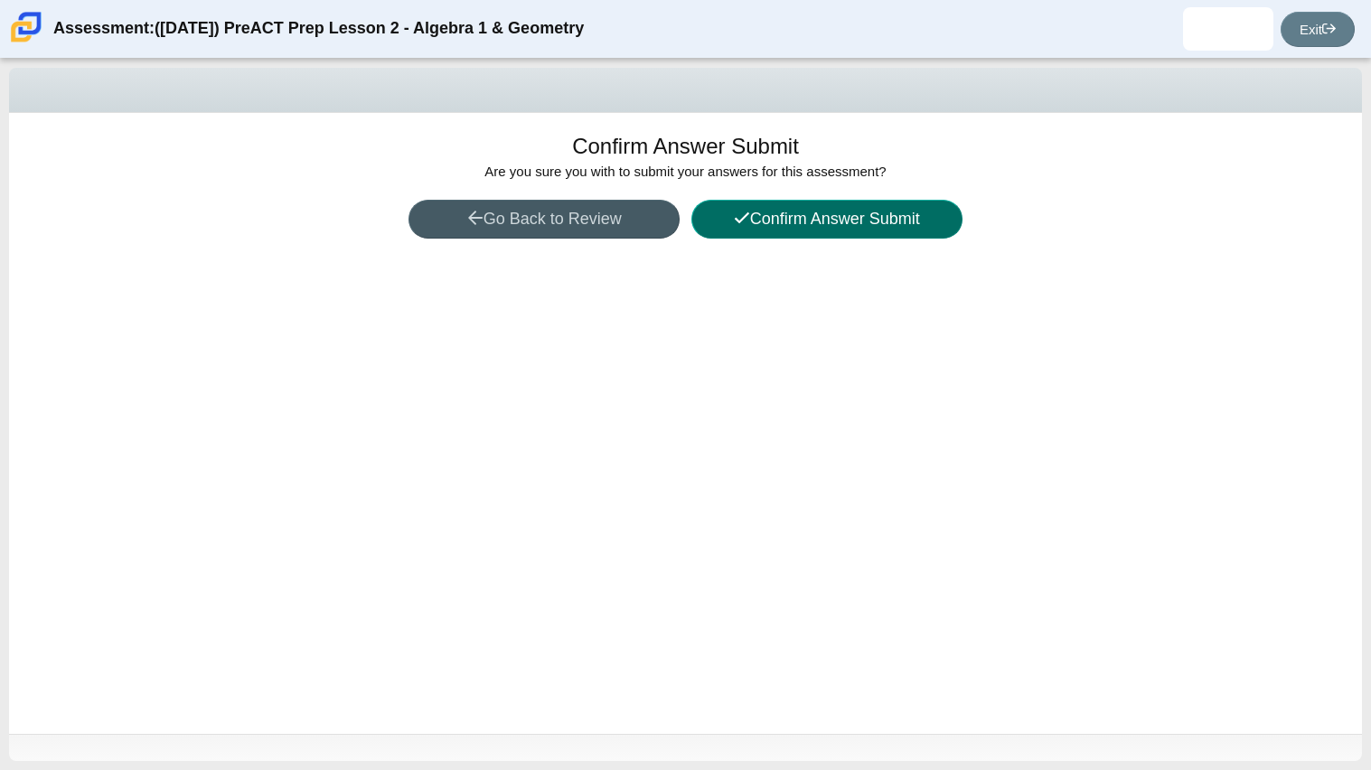
click at [805, 220] on button "Confirm Answer Submit" at bounding box center [826, 219] width 271 height 39
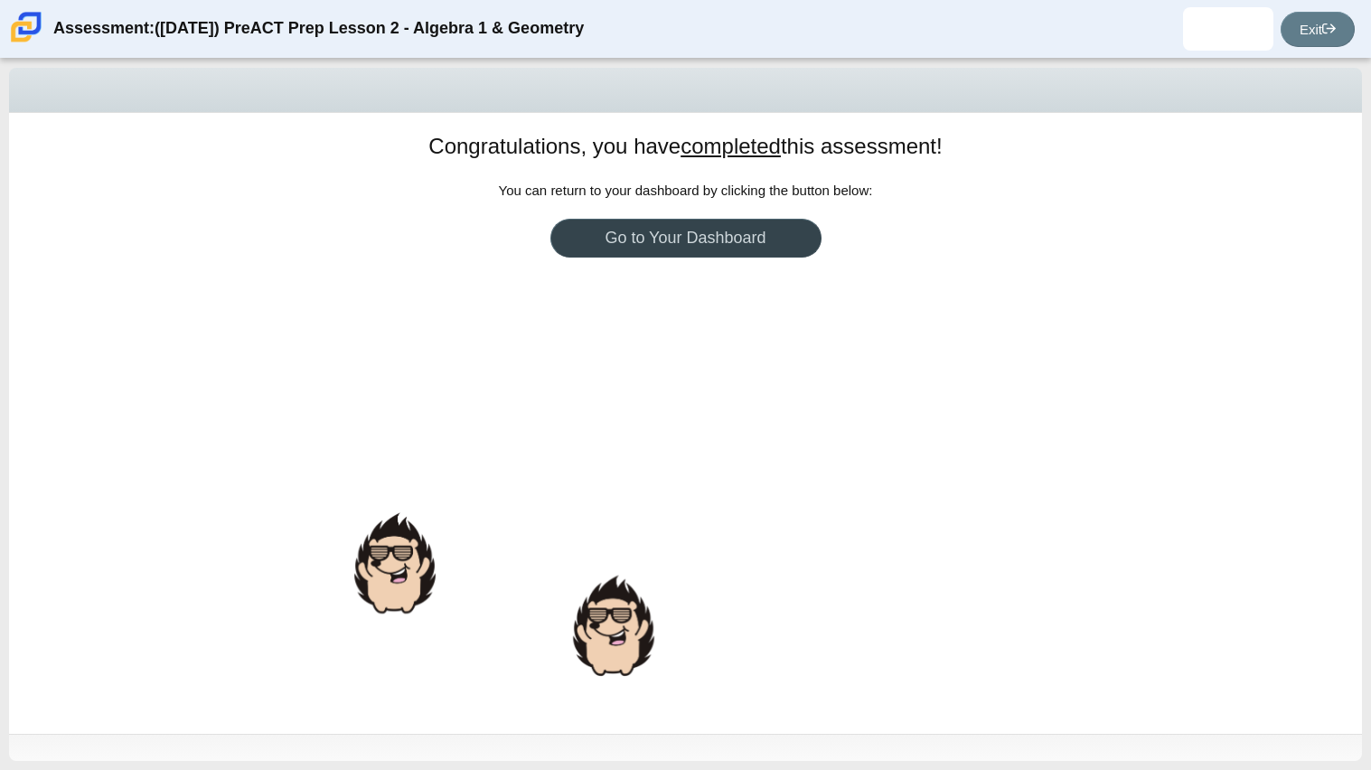
click at [642, 241] on link "Go to Your Dashboard" at bounding box center [685, 238] width 271 height 39
